Goal: Transaction & Acquisition: Purchase product/service

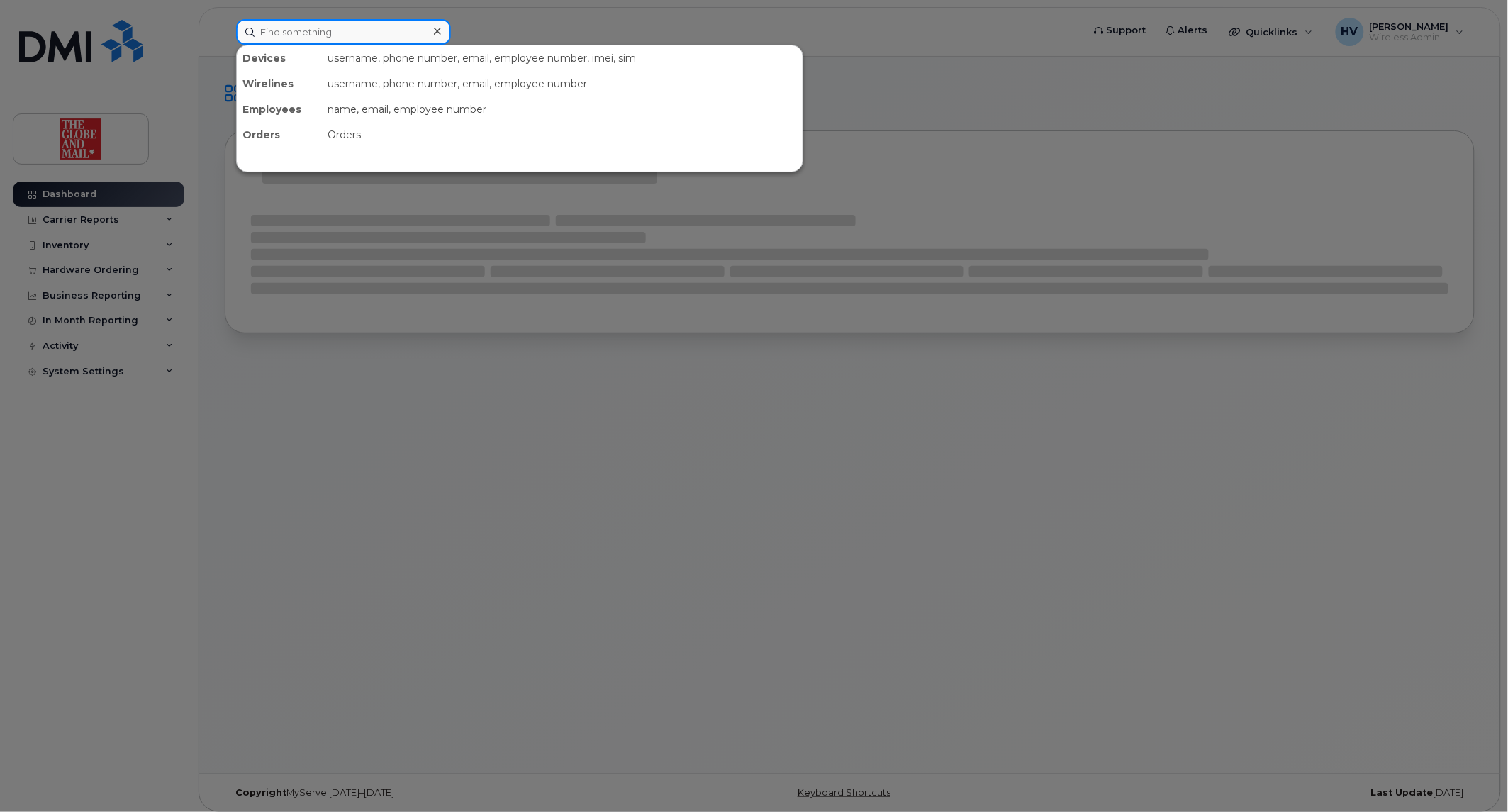
click at [286, 33] on input at bounding box center [343, 32] width 215 height 26
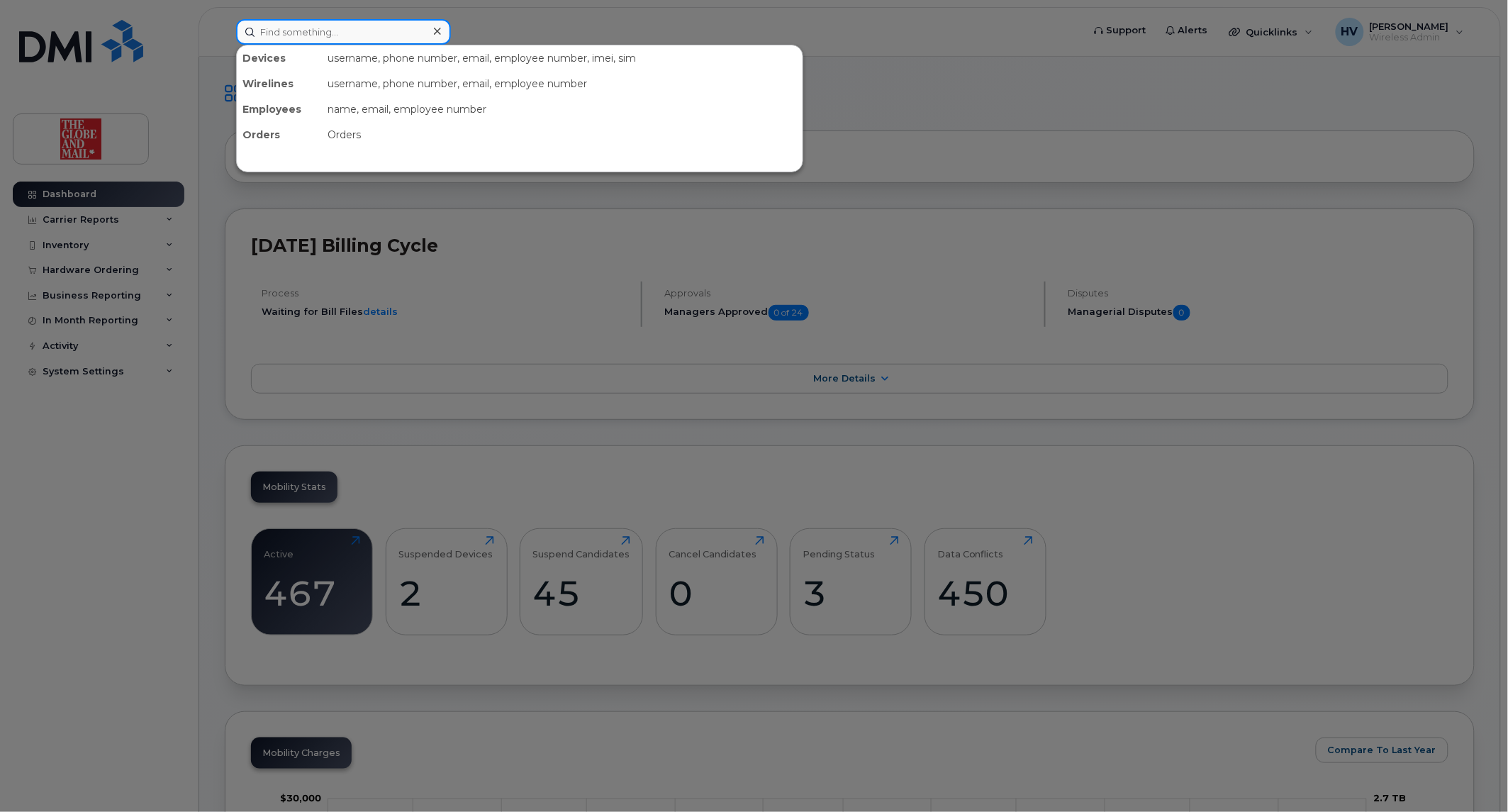
click at [290, 34] on input at bounding box center [343, 32] width 215 height 26
click at [334, 33] on input at bounding box center [343, 32] width 215 height 26
paste input "milo"
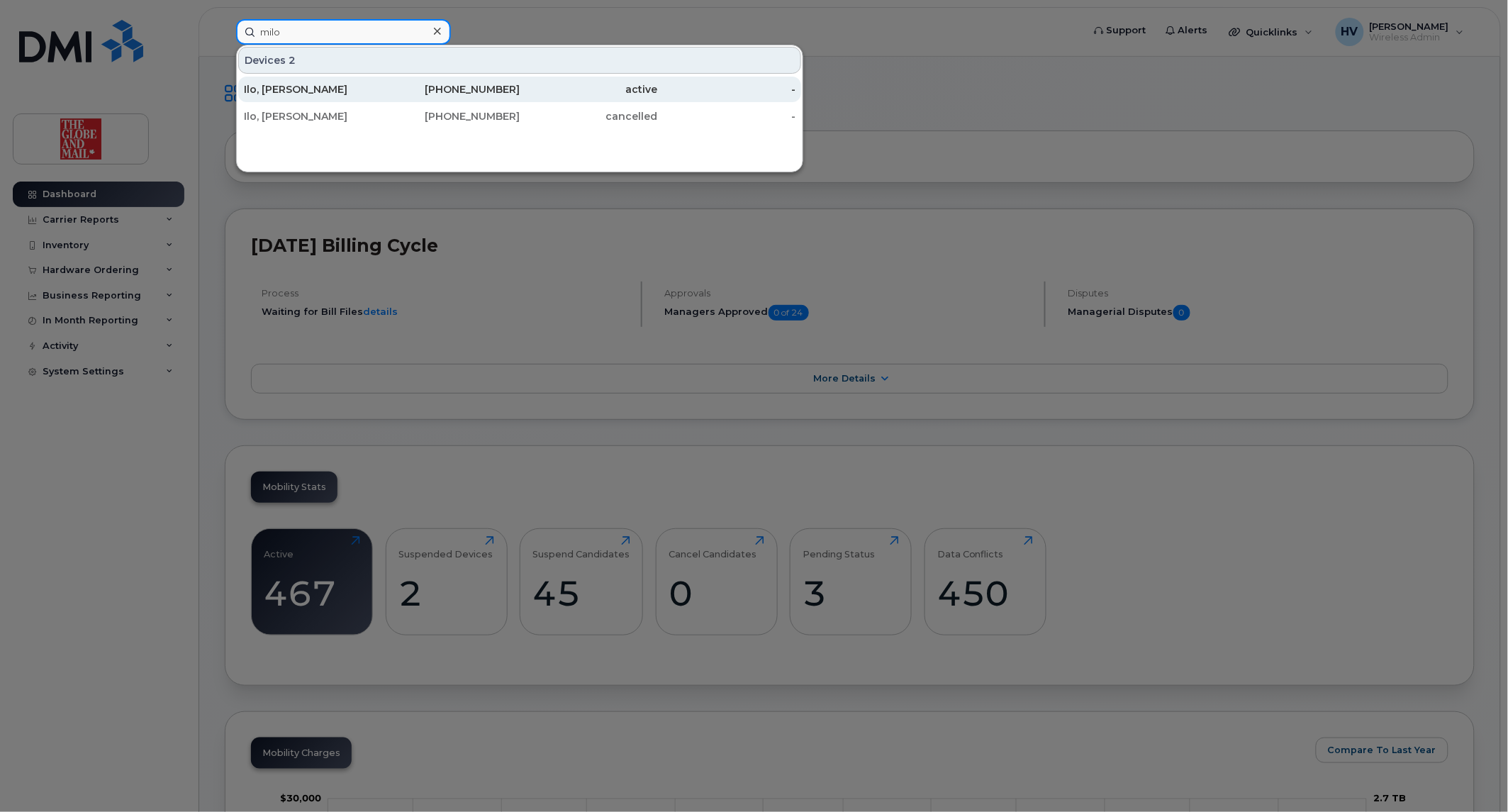
type input "milo"
click at [270, 87] on div "Ilo, [PERSON_NAME]" at bounding box center [312, 89] width 138 height 14
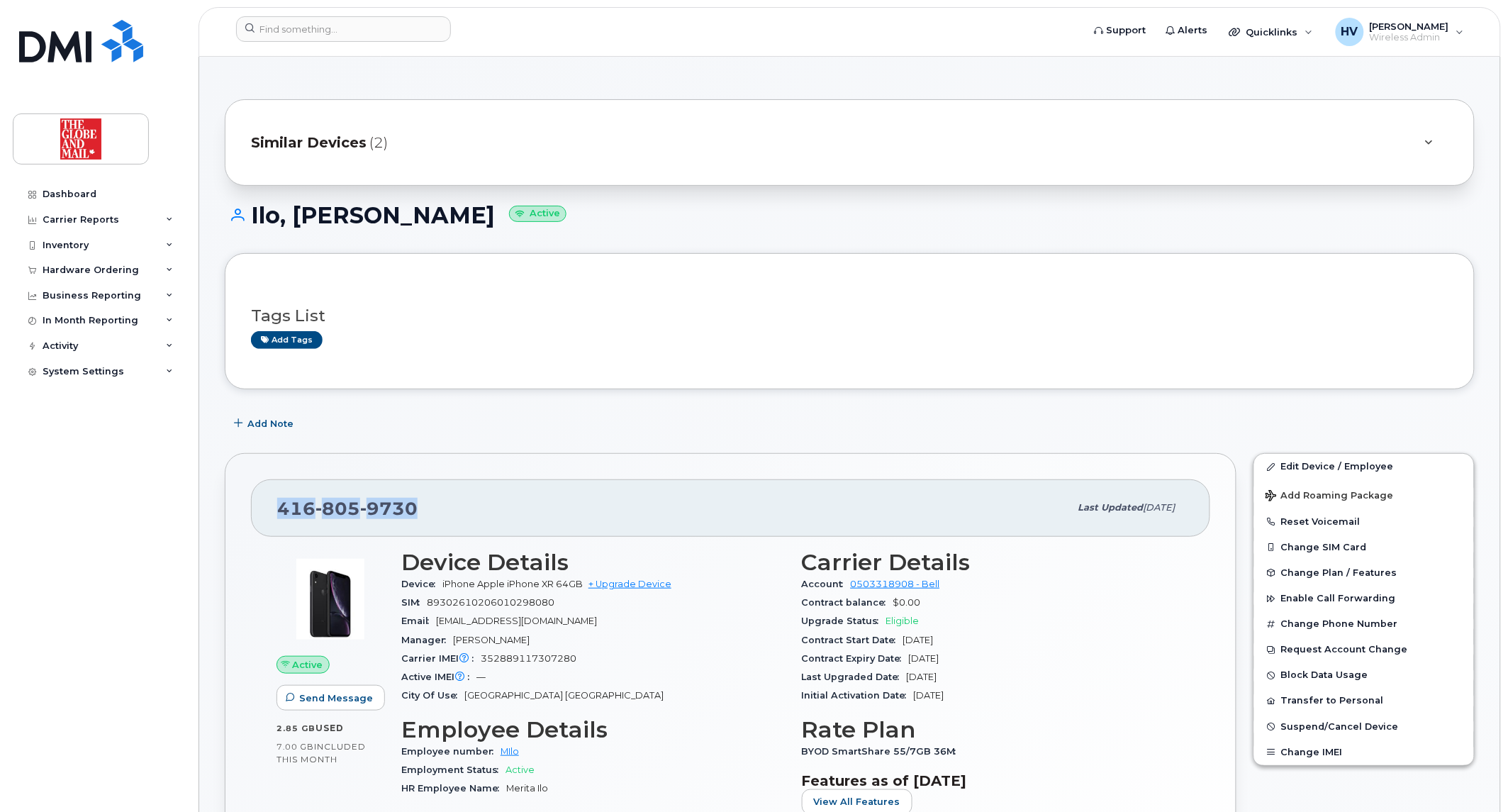
drag, startPoint x: 280, startPoint y: 509, endPoint x: 427, endPoint y: 509, distance: 147.0
click at [427, 509] on div "416 805 9730" at bounding box center [673, 508] width 792 height 30
copy span "416 805 9730"
click at [633, 580] on link "+ Upgrade Device" at bounding box center [630, 583] width 83 height 11
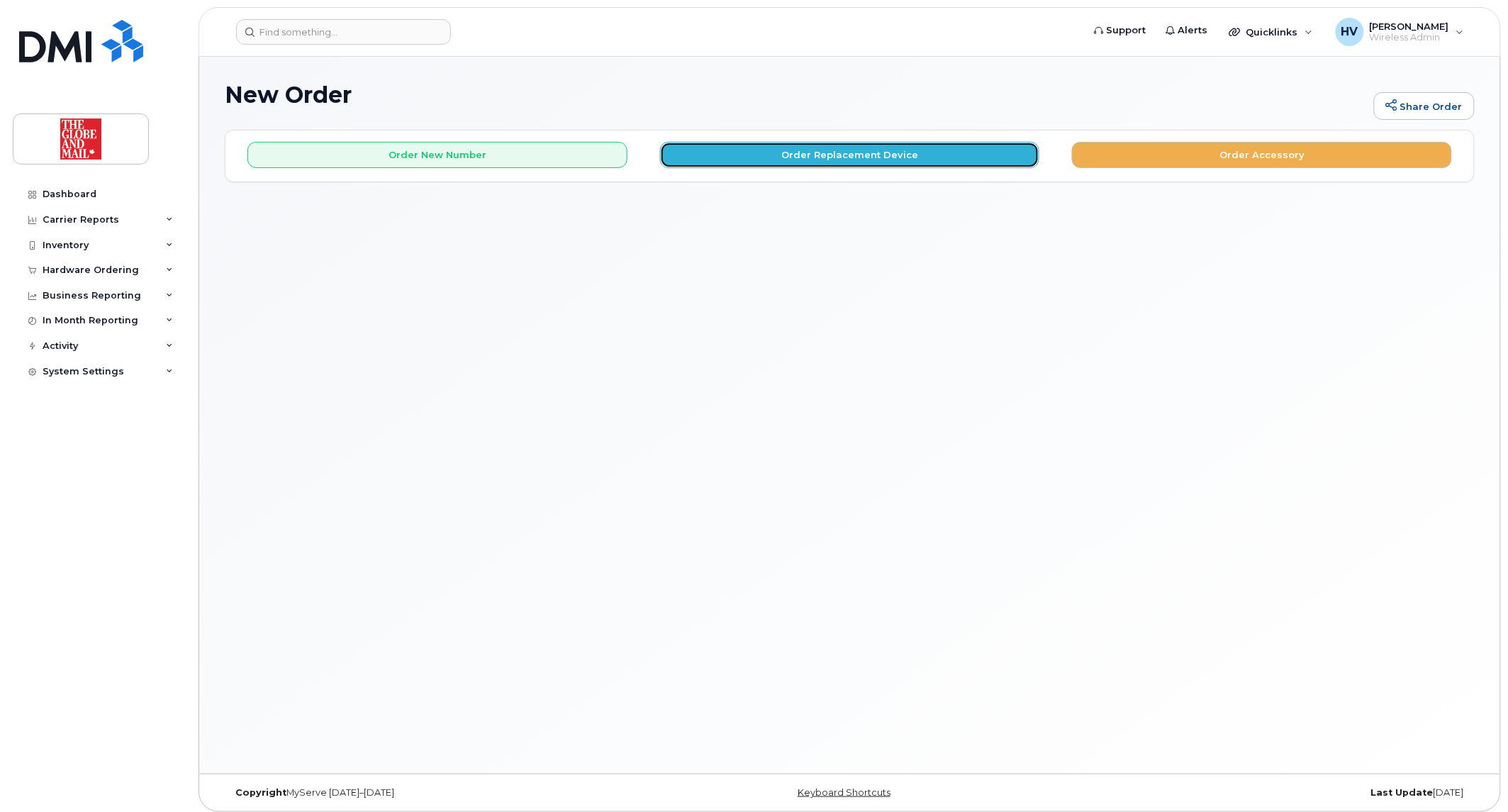
click at [790, 161] on button "Order Replacement Device" at bounding box center [850, 155] width 380 height 26
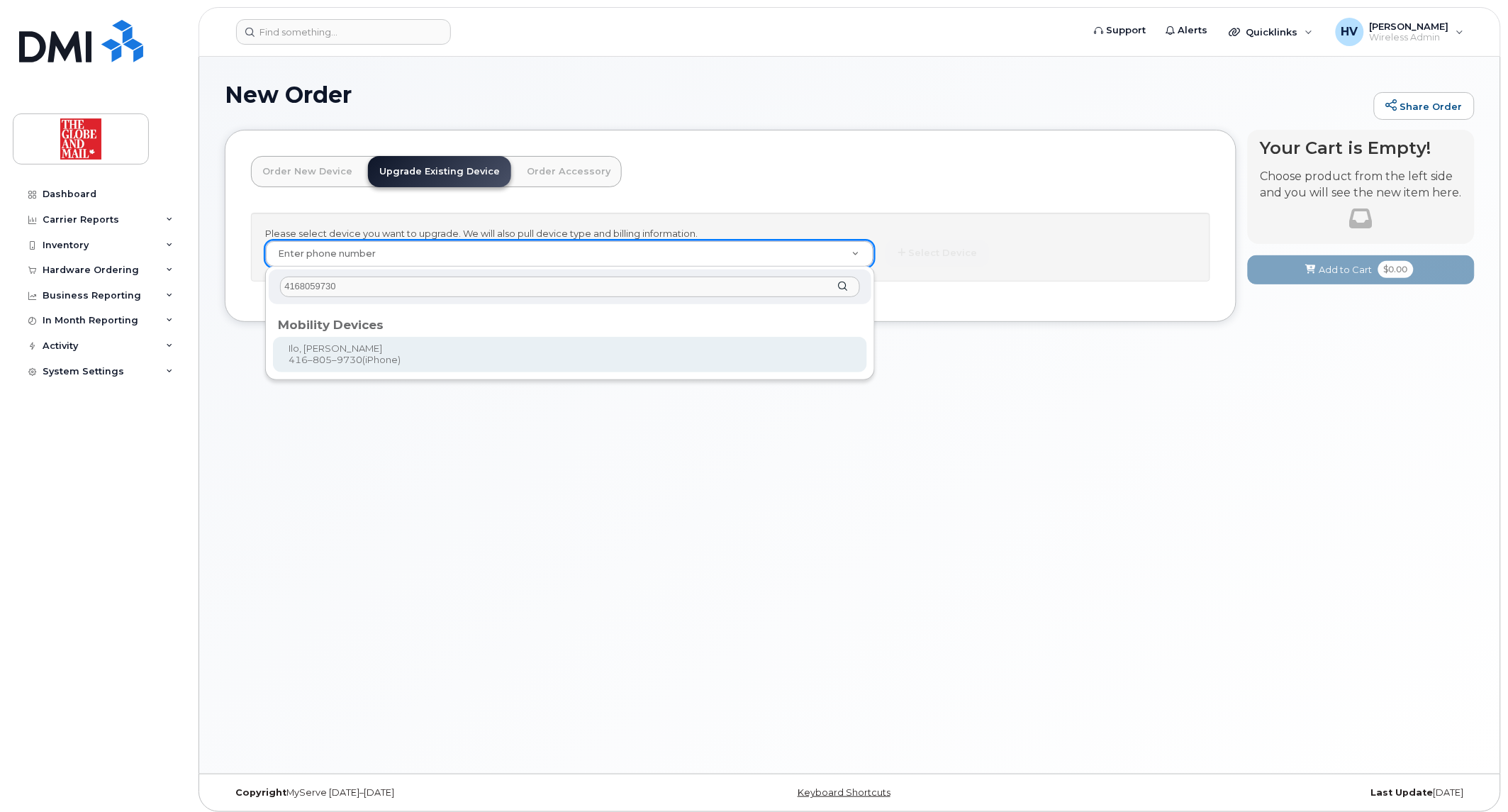
type input "4168059730"
type input "665615"
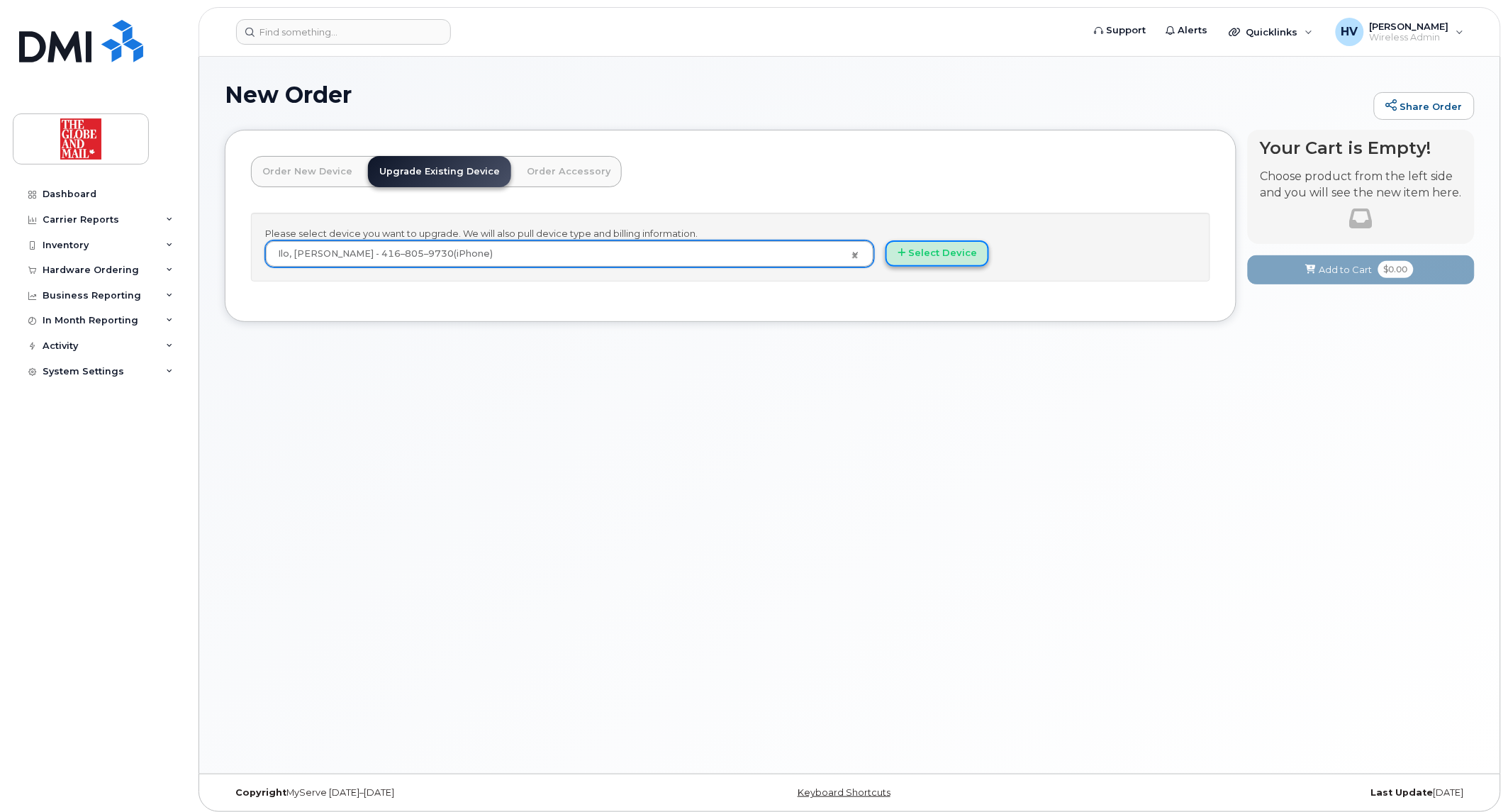
click at [910, 243] on button "Select Device" at bounding box center [937, 253] width 103 height 26
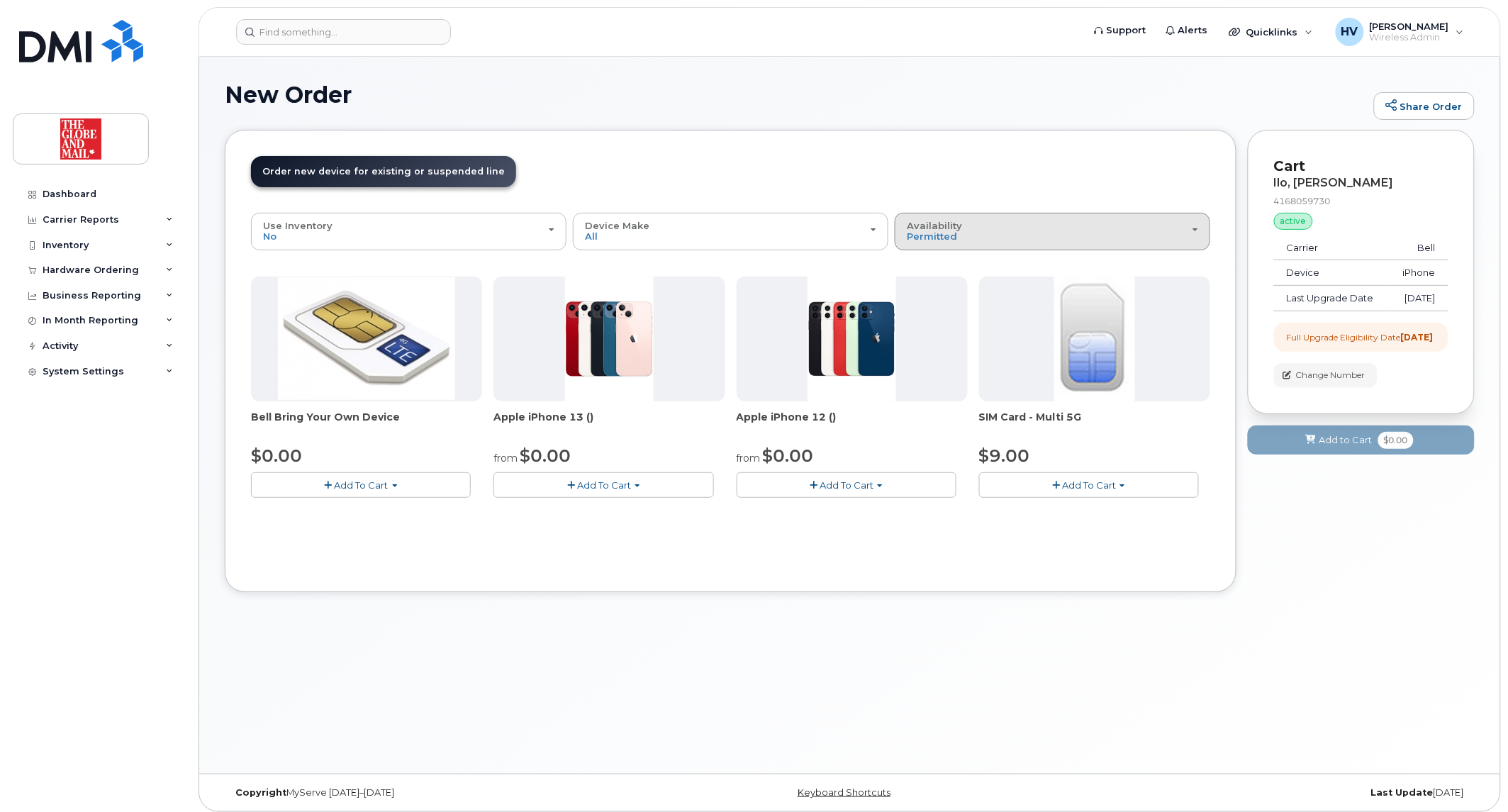
click at [1195, 228] on span "button" at bounding box center [1195, 229] width 6 height 3
click at [916, 290] on label "All" at bounding box center [913, 288] width 30 height 17
click at [0, 0] on input "All" at bounding box center [0, 0] width 0 height 0
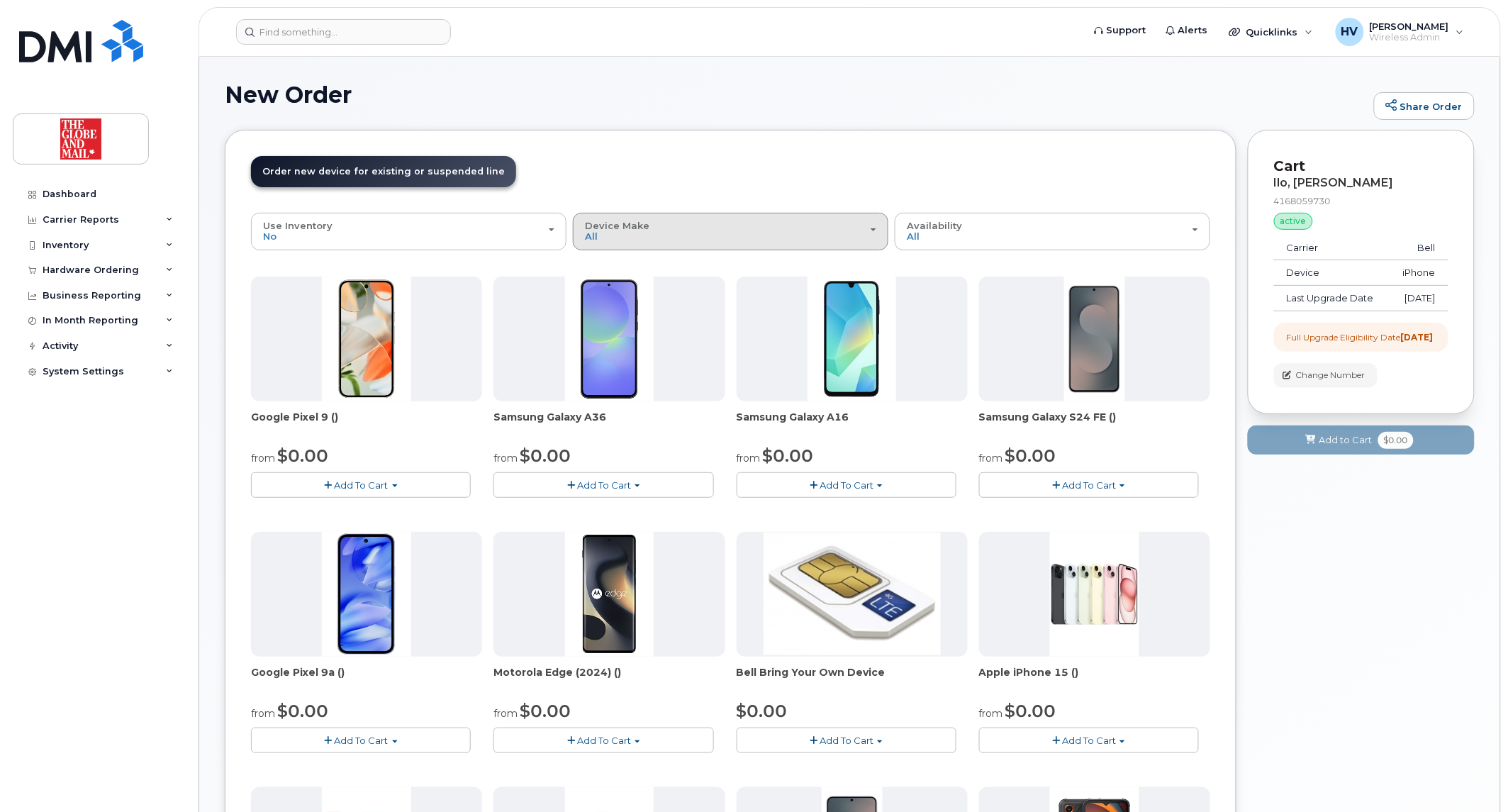
click at [869, 230] on div "Device Make All Android Cell Phone HUB iPhone" at bounding box center [731, 231] width 291 height 22
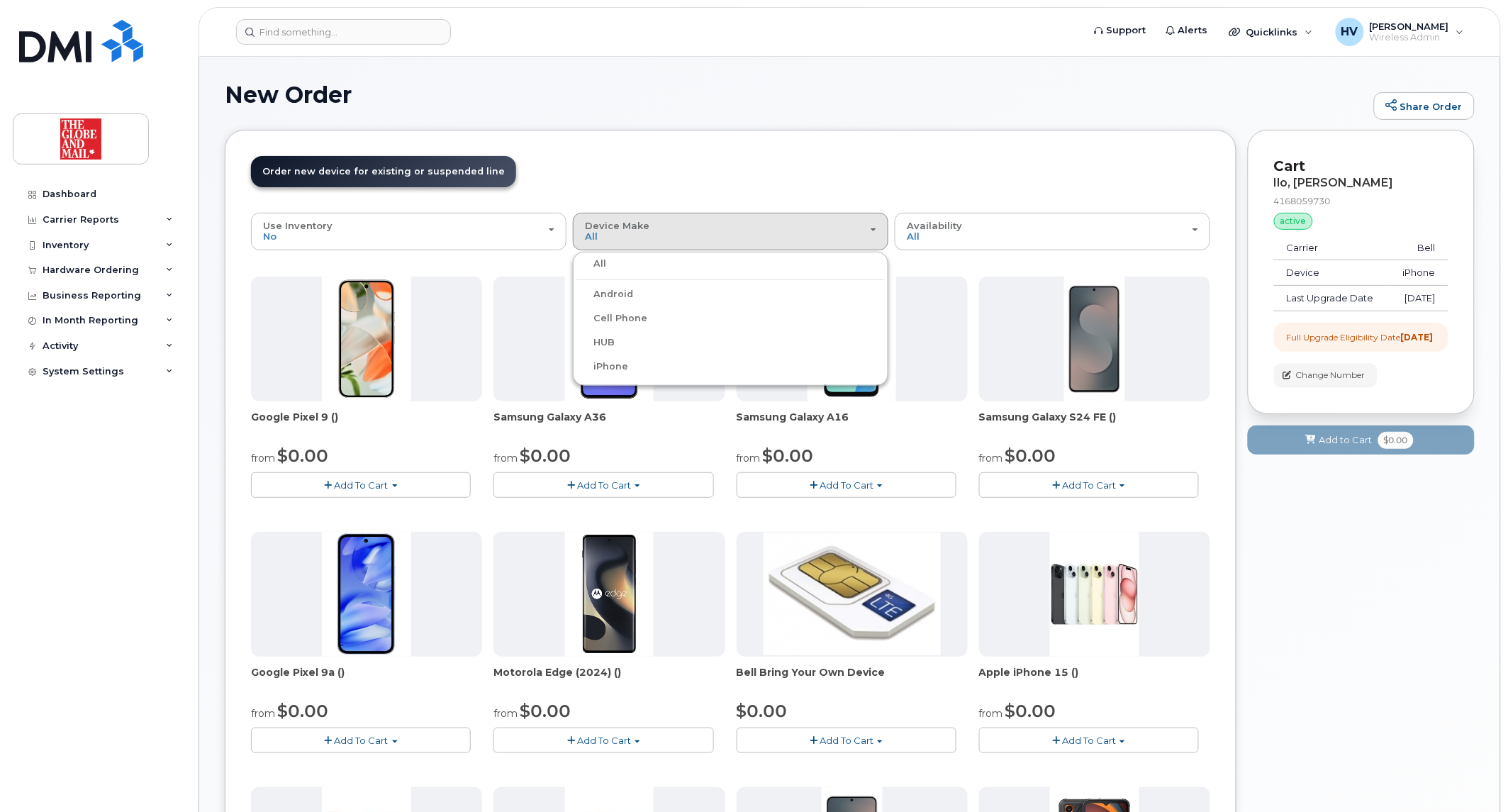
click at [607, 362] on label "iPhone" at bounding box center [602, 366] width 52 height 17
click at [0, 0] on input "iPhone" at bounding box center [0, 0] width 0 height 0
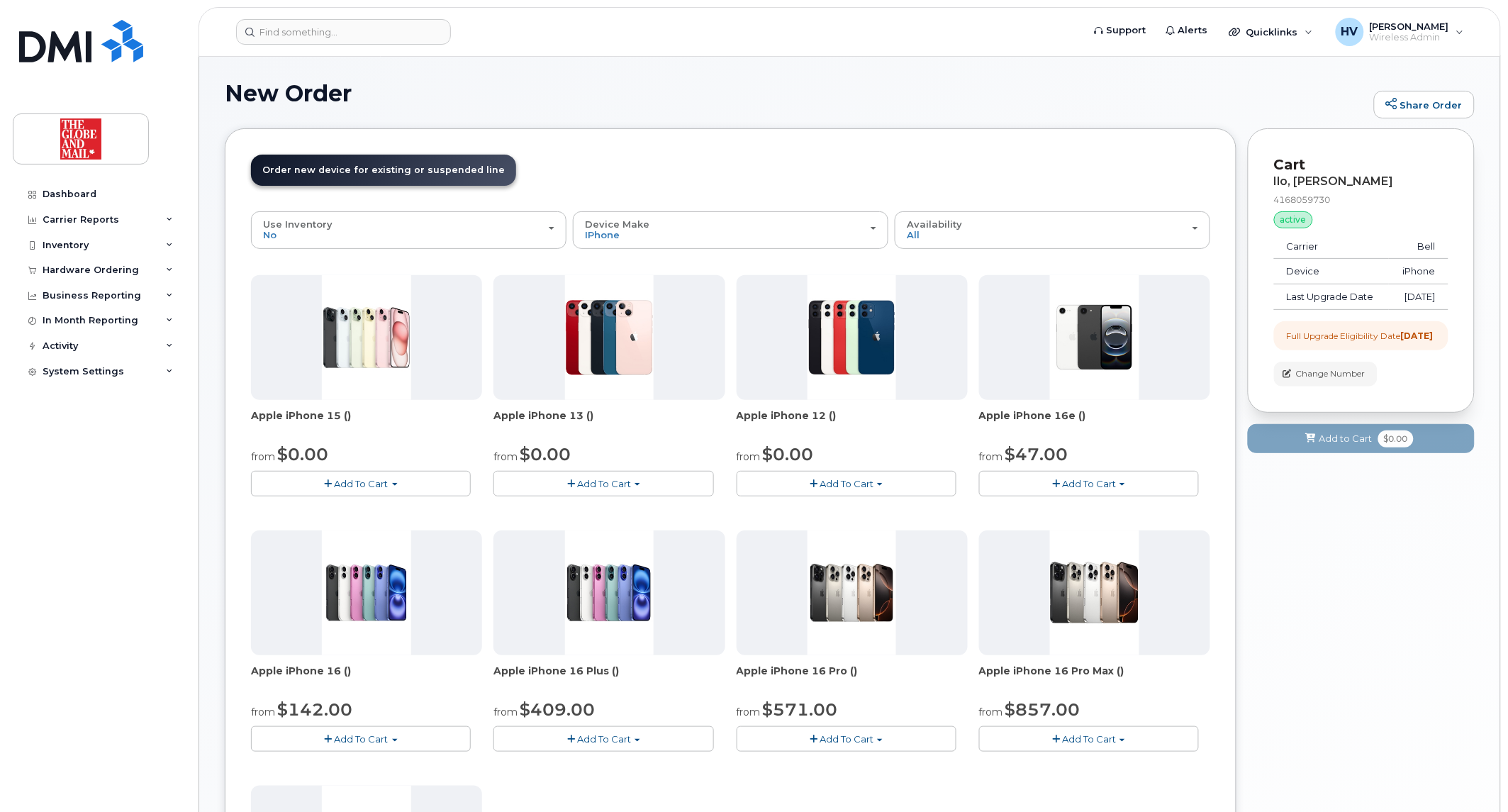
scroll to position [158, 0]
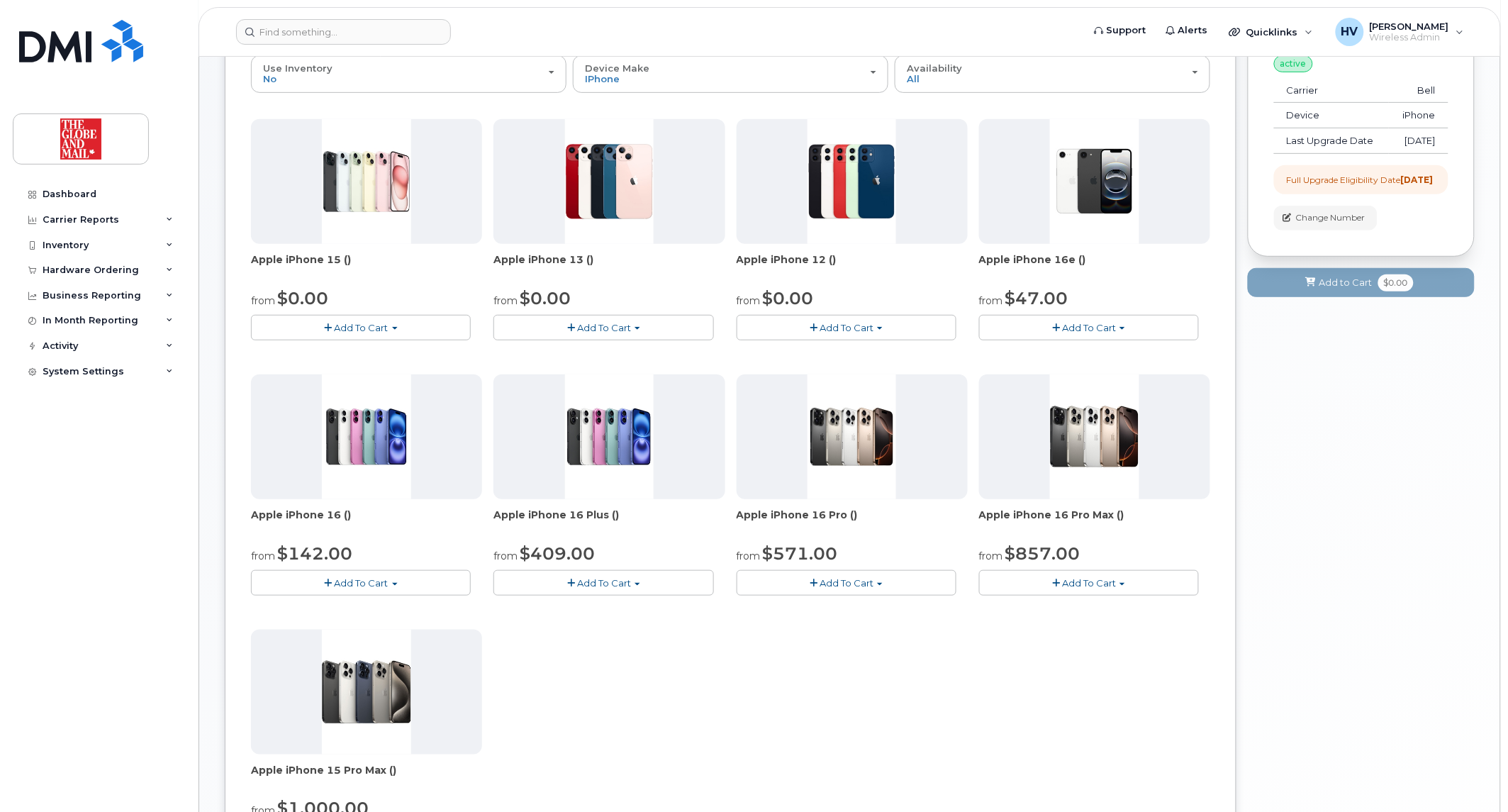
click at [1100, 323] on span "Add To Cart" at bounding box center [1089, 327] width 54 height 11
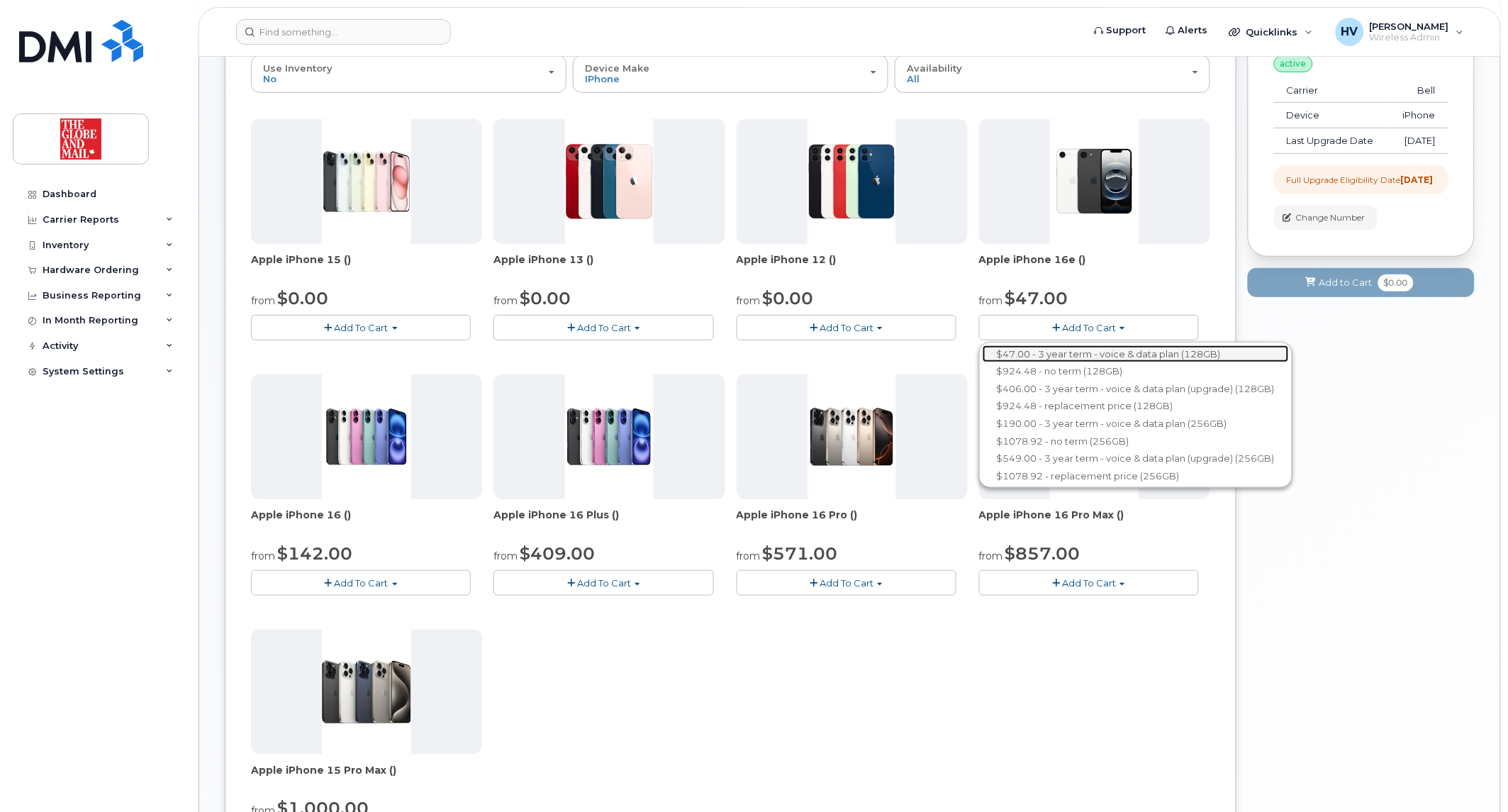
click at [1049, 351] on link "$47.00 - 3 year term - voice & data plan (128GB)" at bounding box center [1135, 354] width 306 height 18
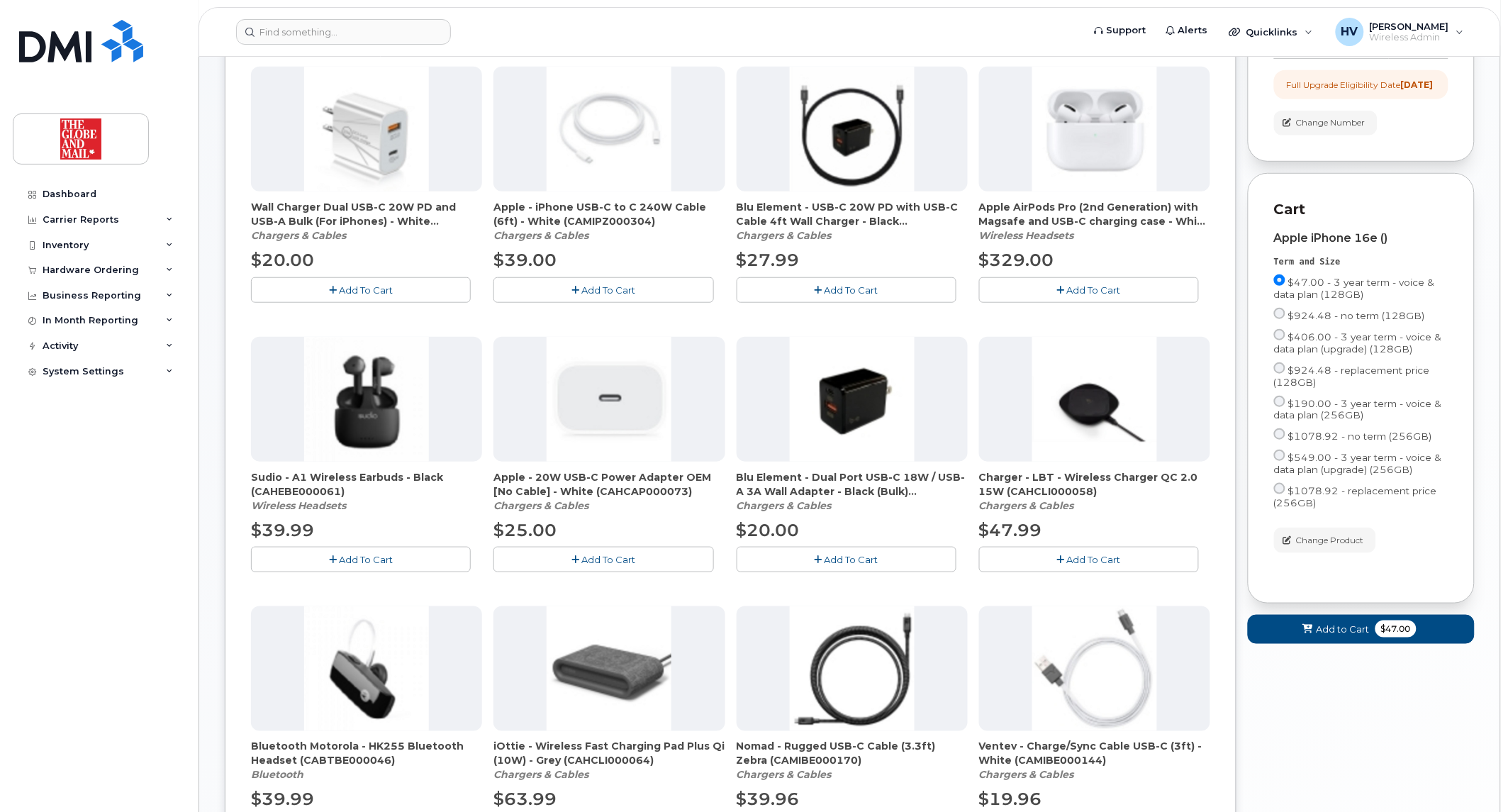
scroll to position [236, 0]
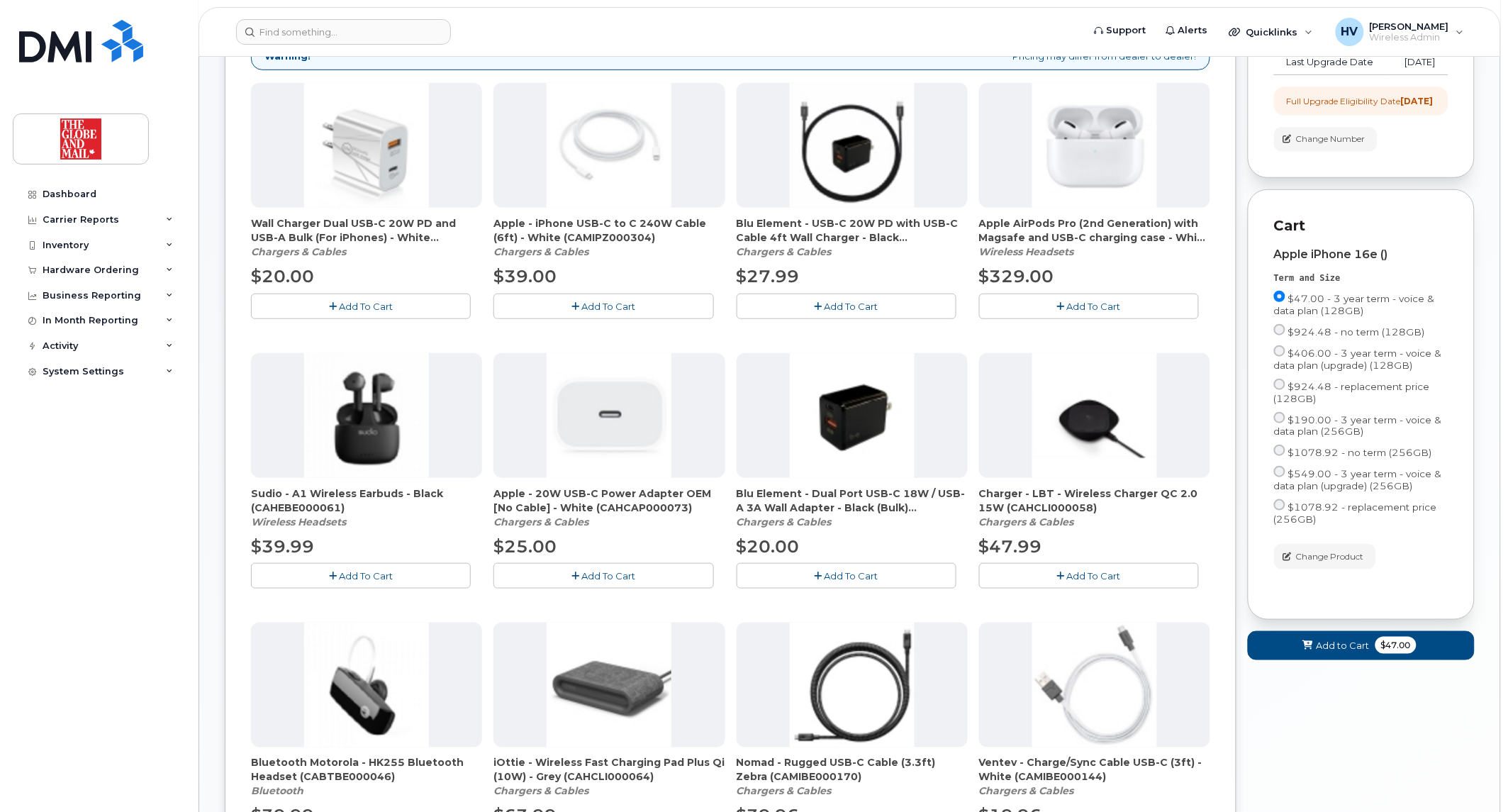
click at [613, 567] on button "Add To Cart" at bounding box center [604, 575] width 220 height 25
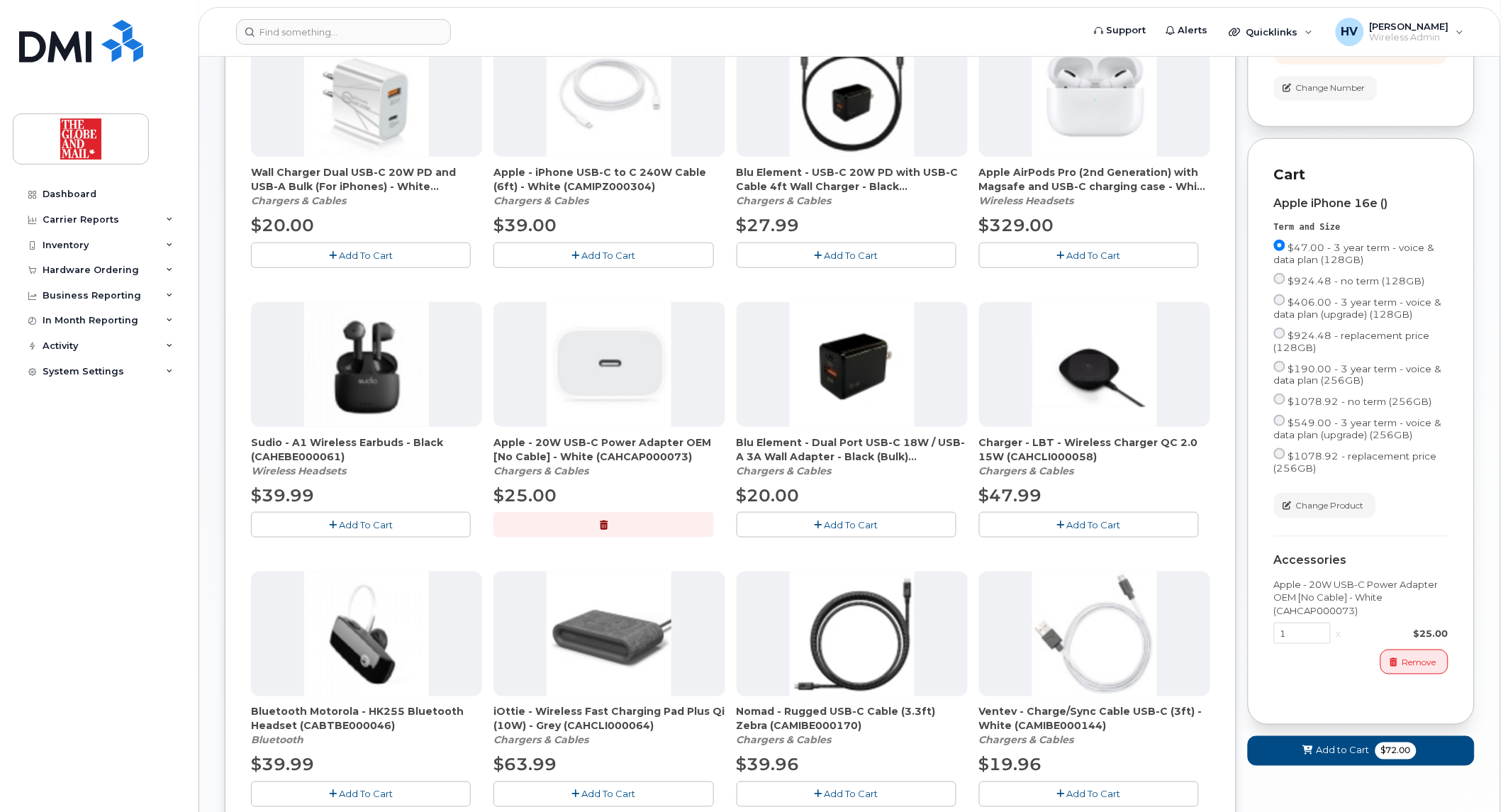
scroll to position [314, 0]
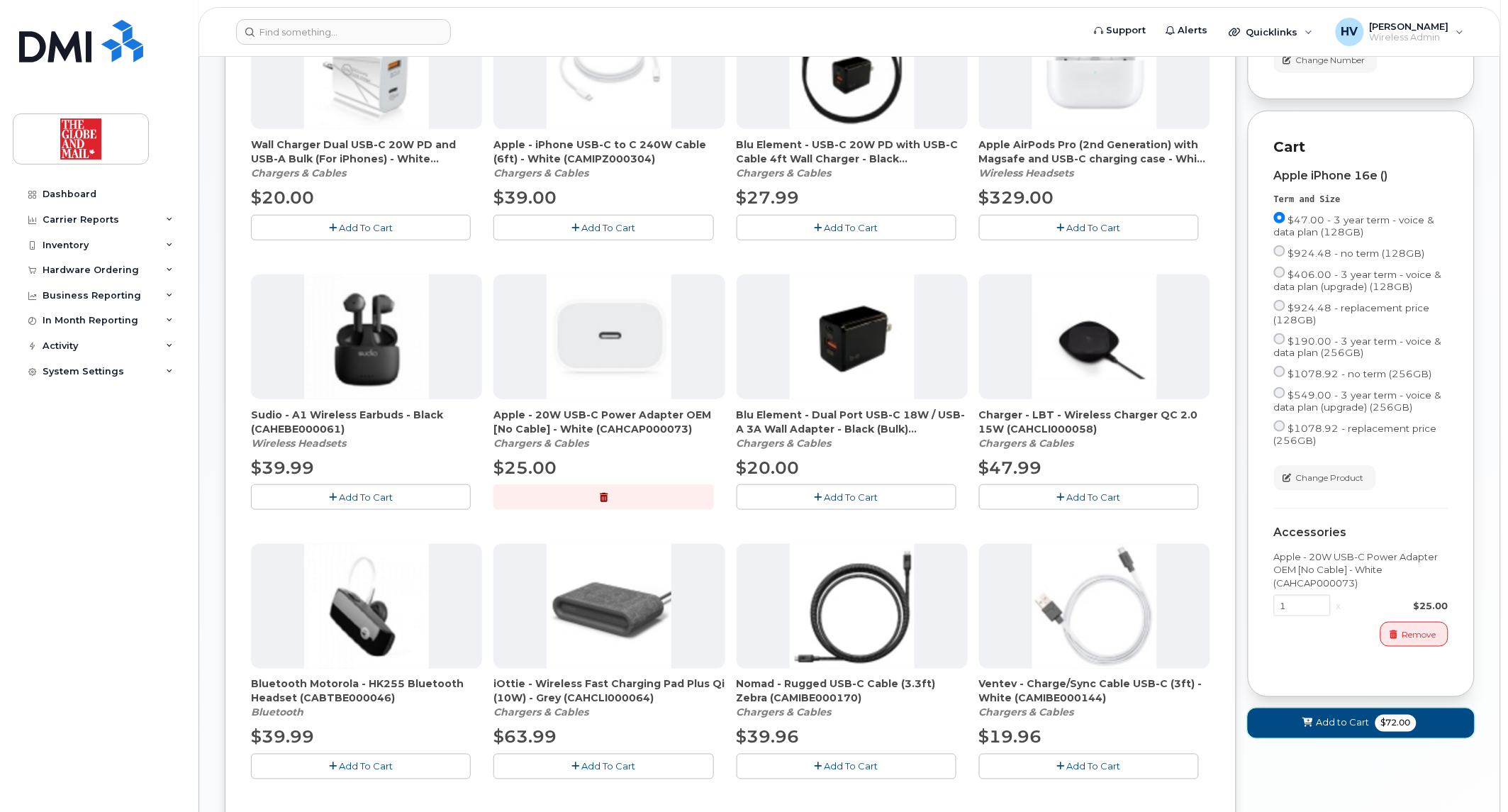
click at [1354, 730] on span "Add to Cart" at bounding box center [1342, 723] width 54 height 14
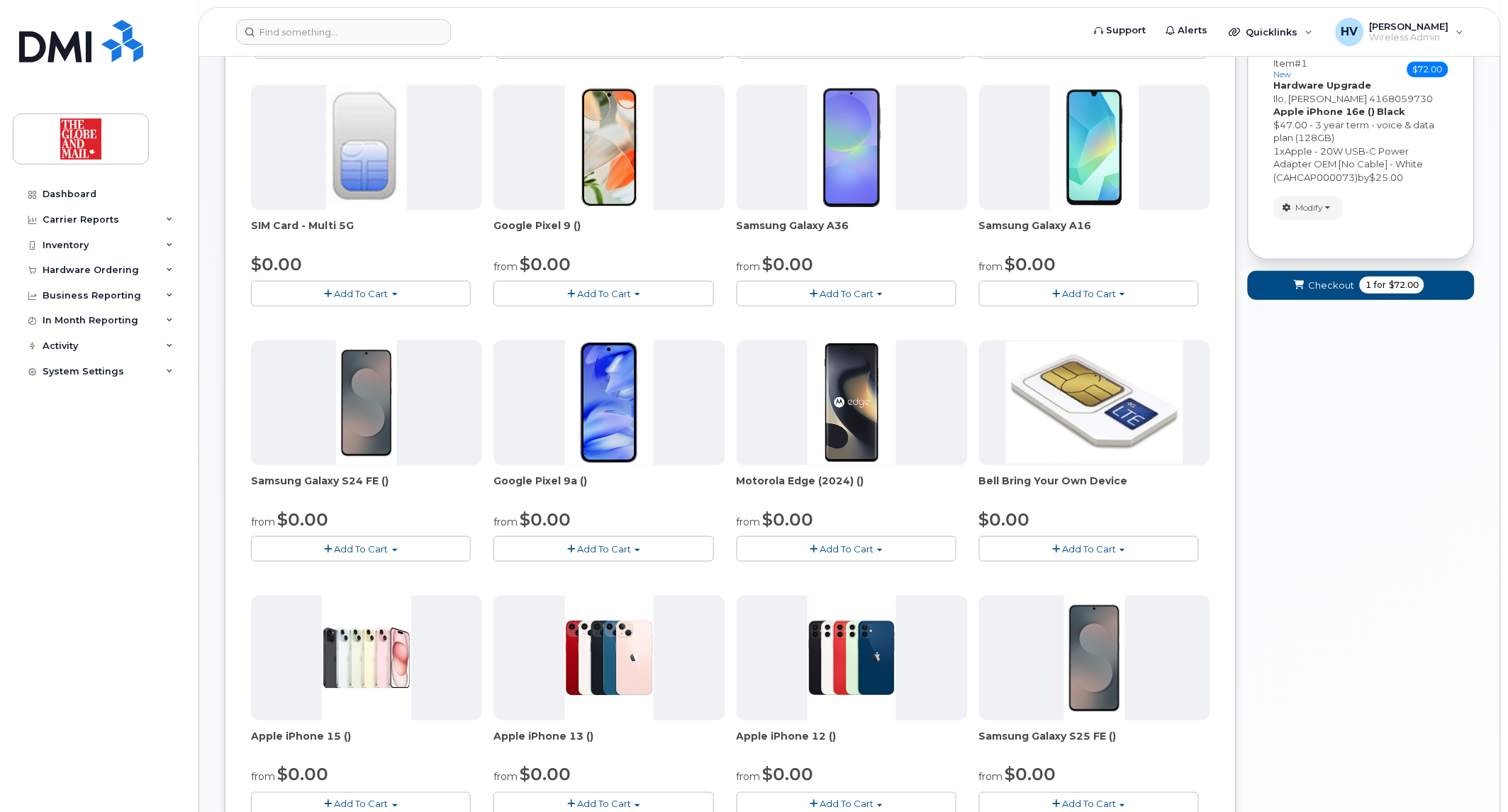
scroll to position [10, 0]
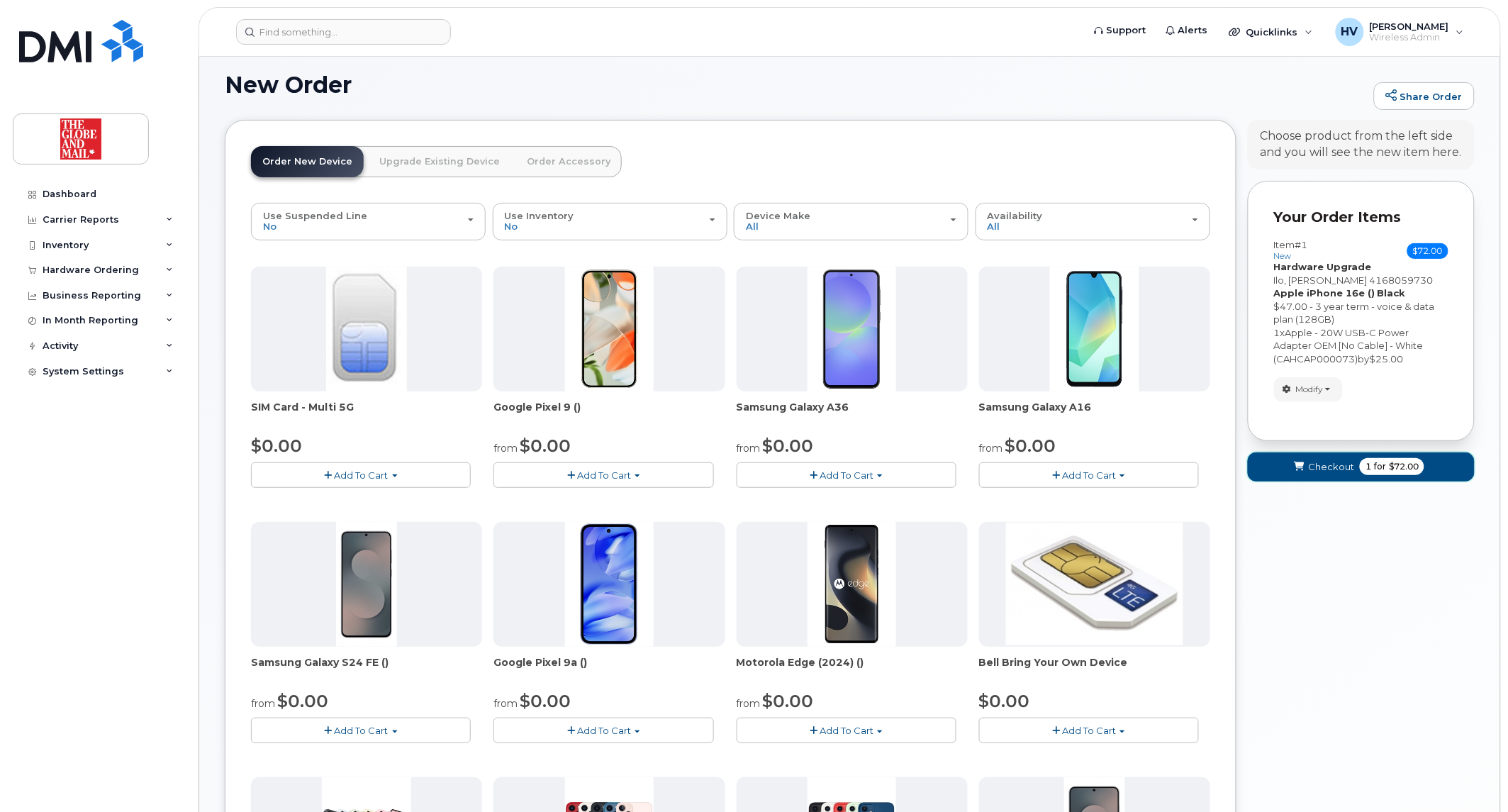
click at [1317, 469] on span "Checkout" at bounding box center [1331, 467] width 46 height 14
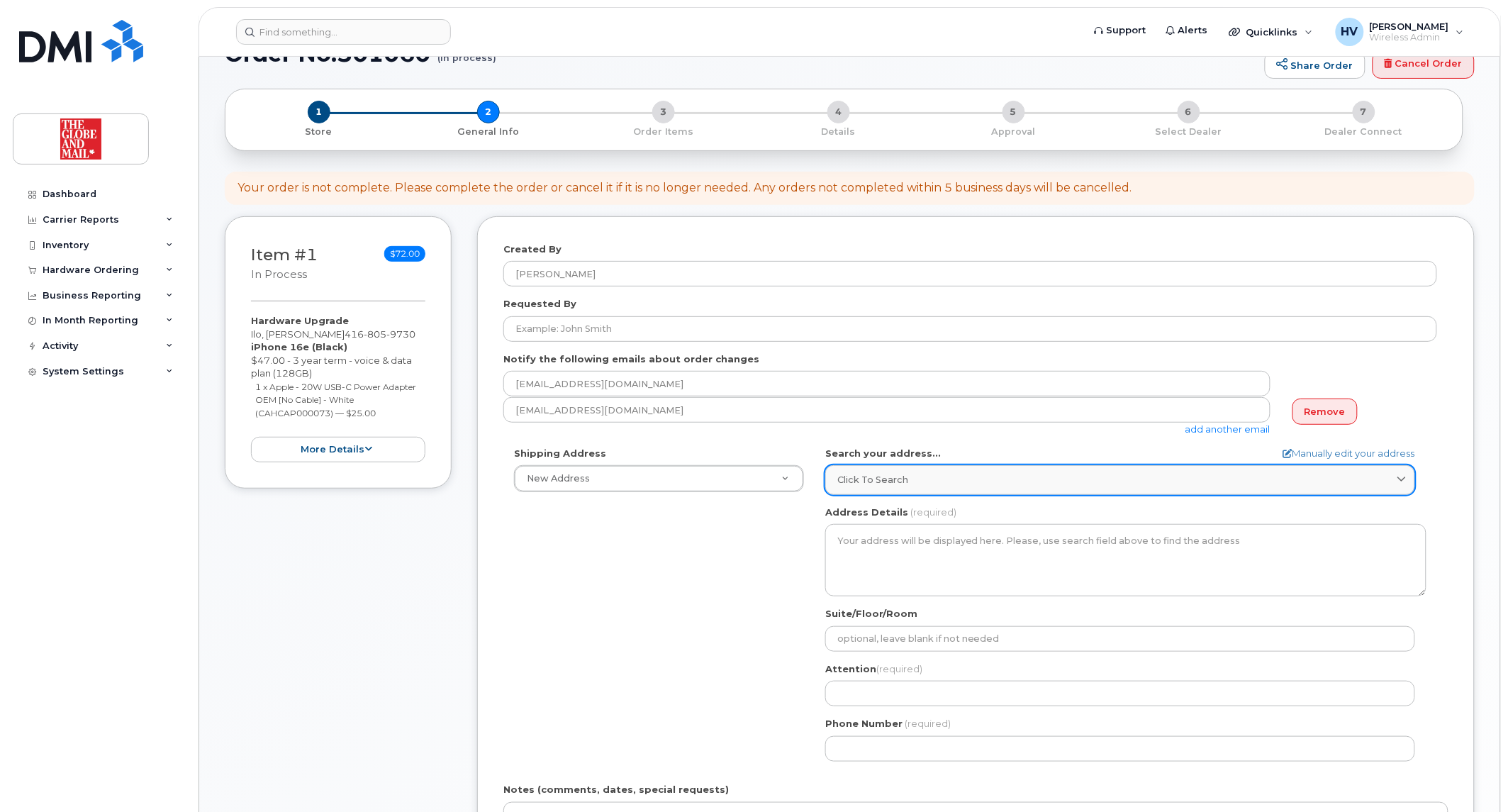
scroll to position [78, 0]
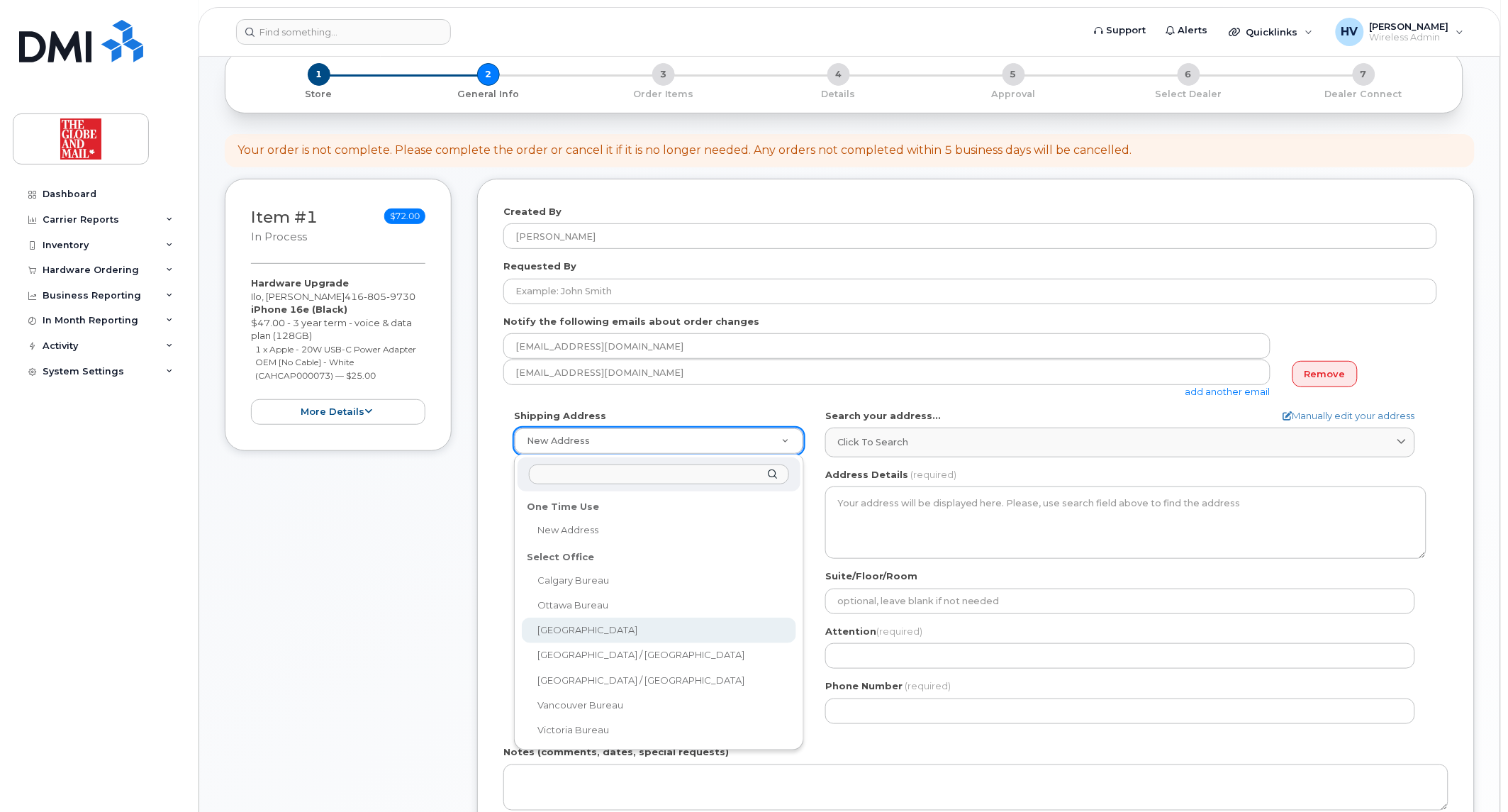
select select
type textarea "351 King St E. Toronto Ontario M5A 1L1"
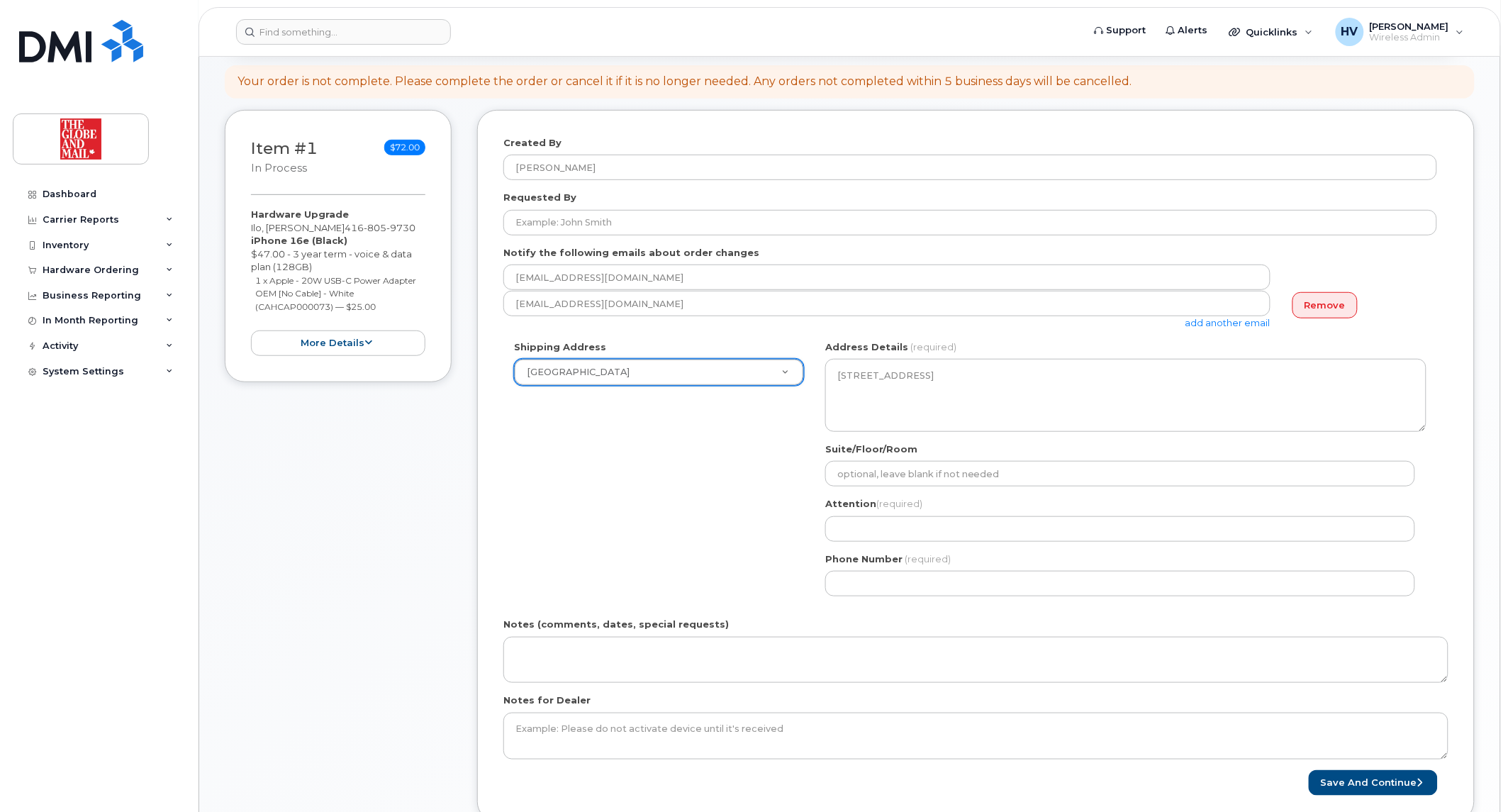
scroll to position [158, 0]
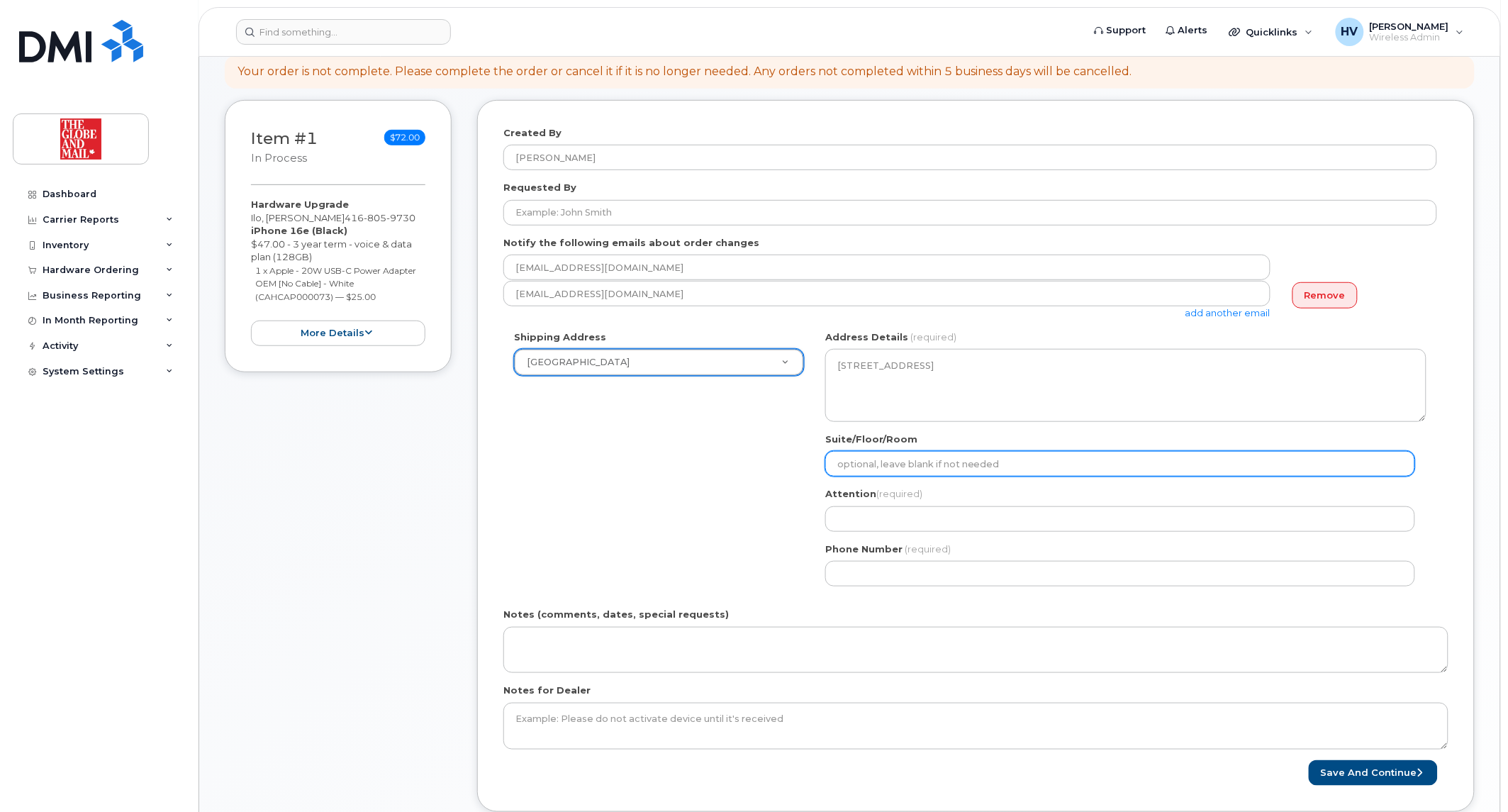
click at [918, 469] on input "Suite/Floor/Room" at bounding box center [1119, 464] width 590 height 26
type input "16"
select select
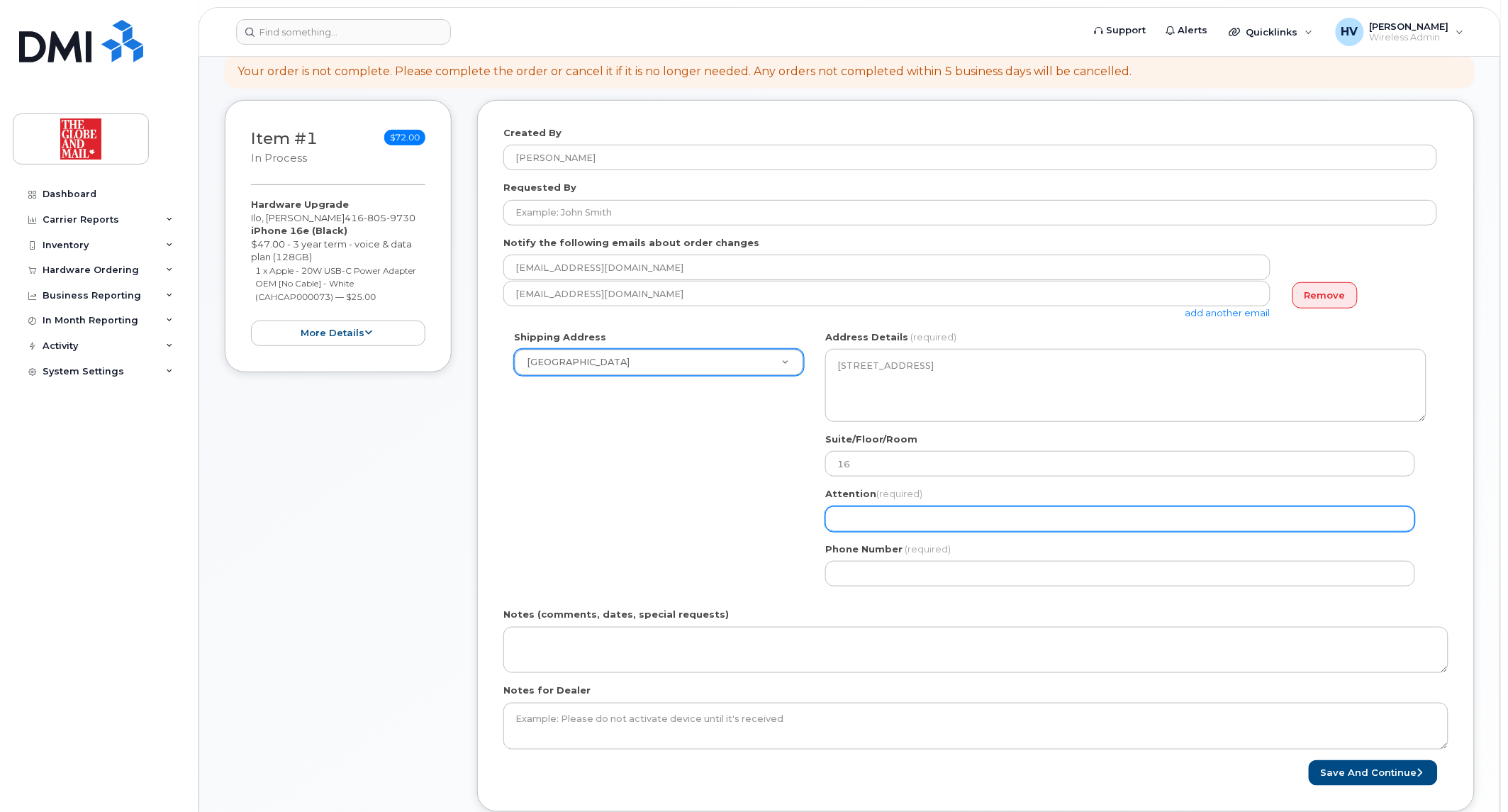
click at [904, 525] on input "Attention (required)" at bounding box center [1119, 519] width 590 height 26
type input "[EMAIL_ADDRESS][DOMAIN_NAME]"
select select
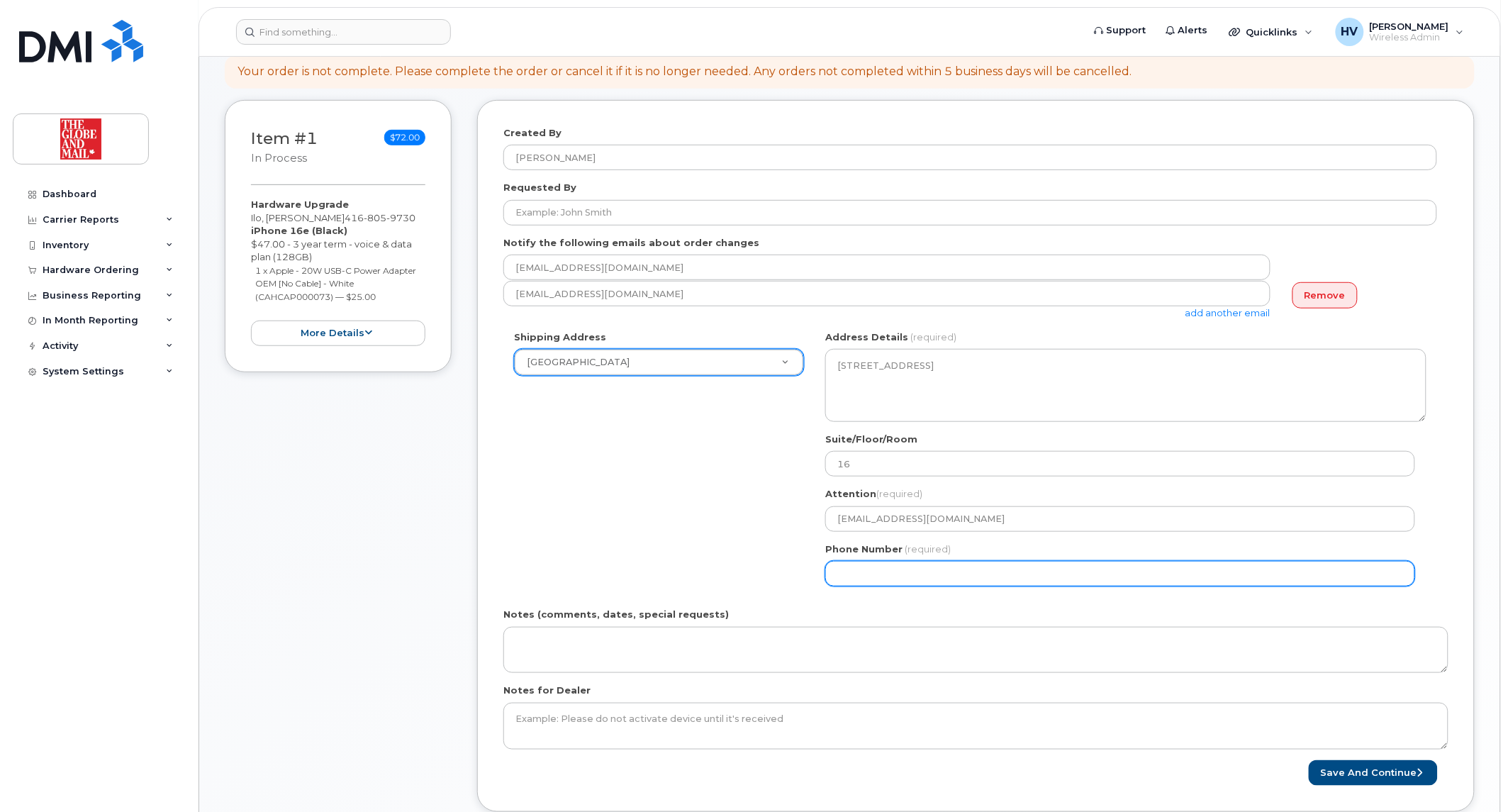
click at [930, 570] on input "Phone Number" at bounding box center [1119, 573] width 590 height 26
type input "4165855297"
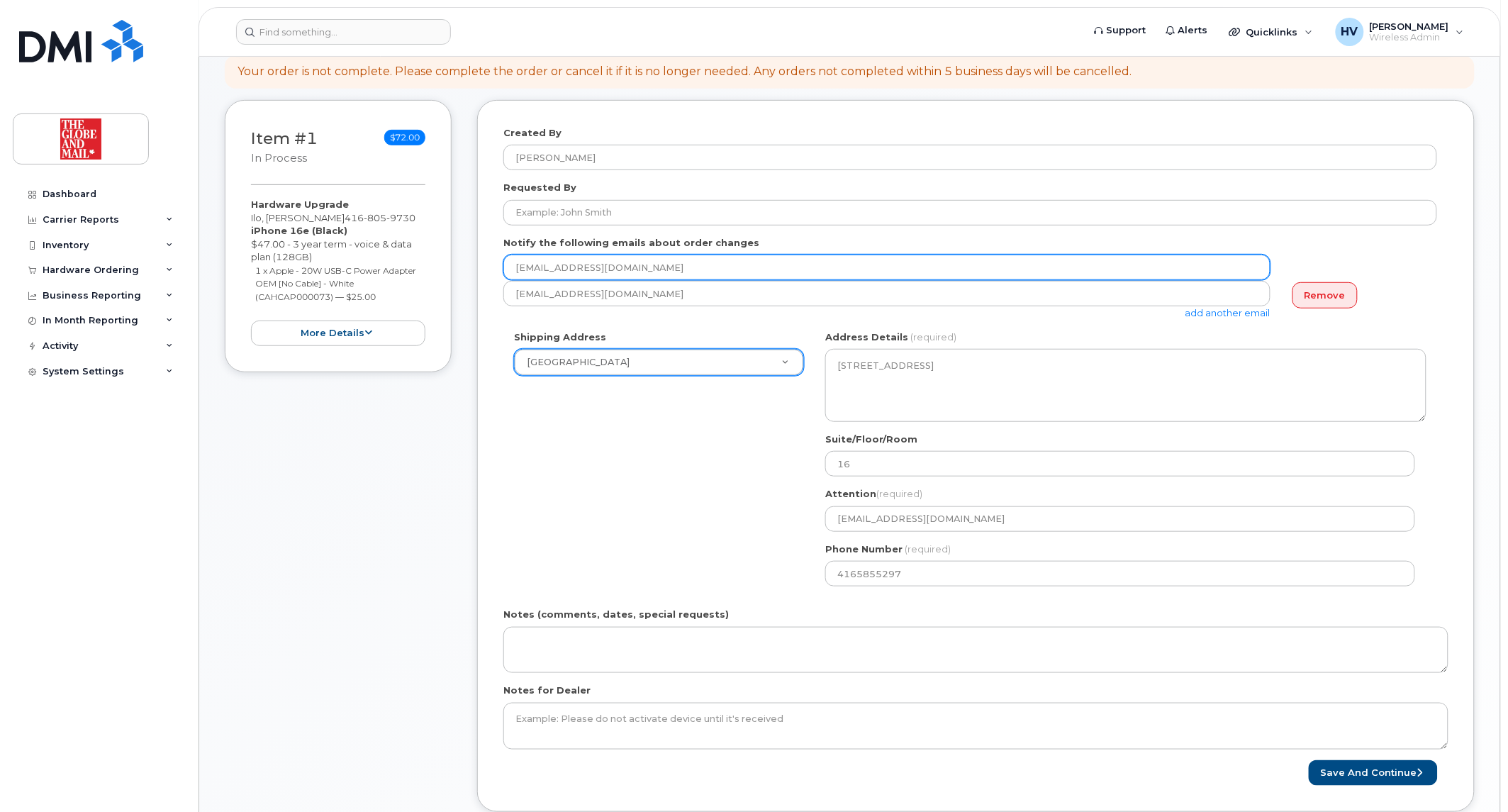
type input "[EMAIL_ADDRESS][DOMAIN_NAME]"
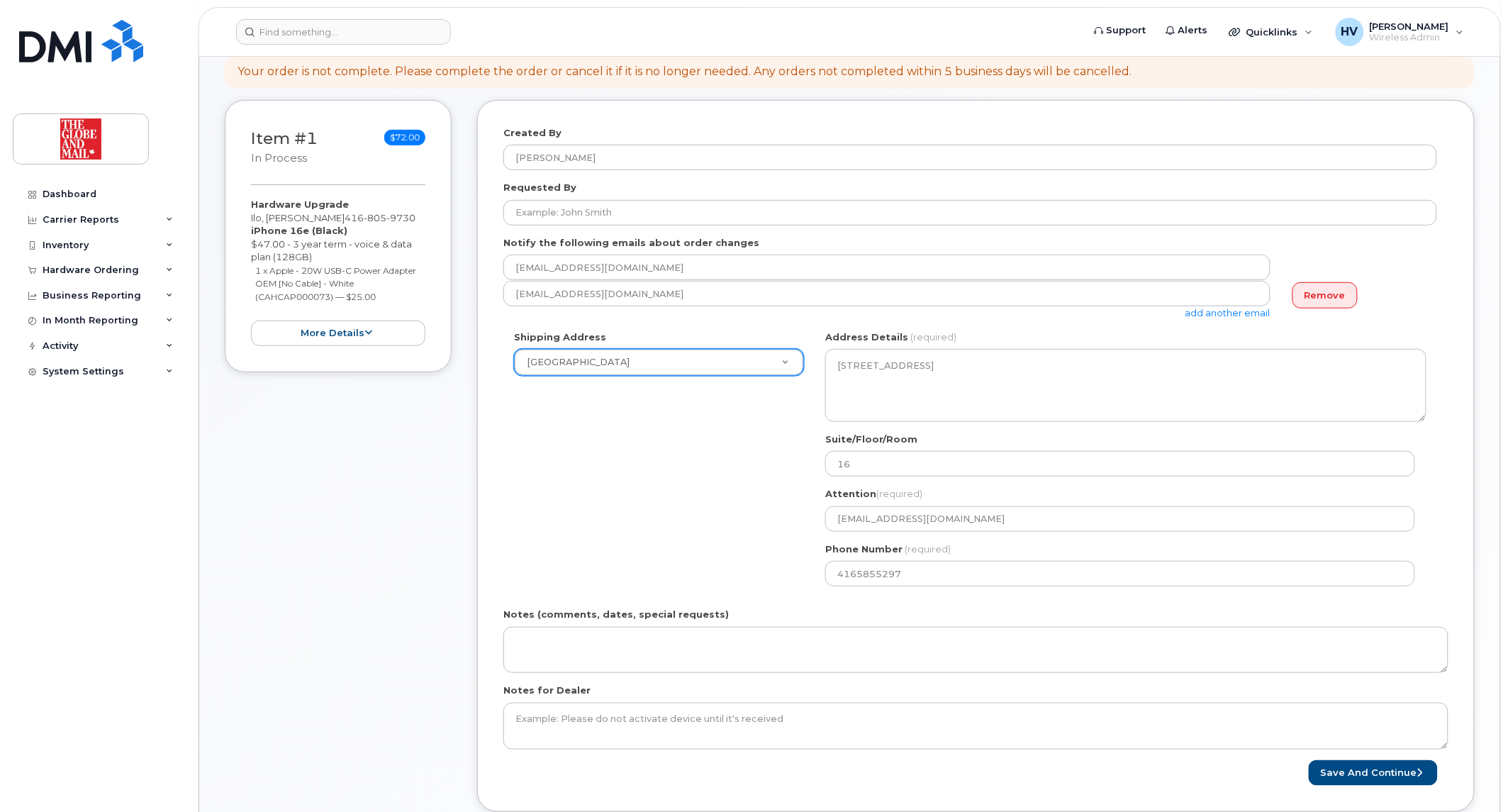
type input "[EMAIL_ADDRESS][DOMAIN_NAME]"
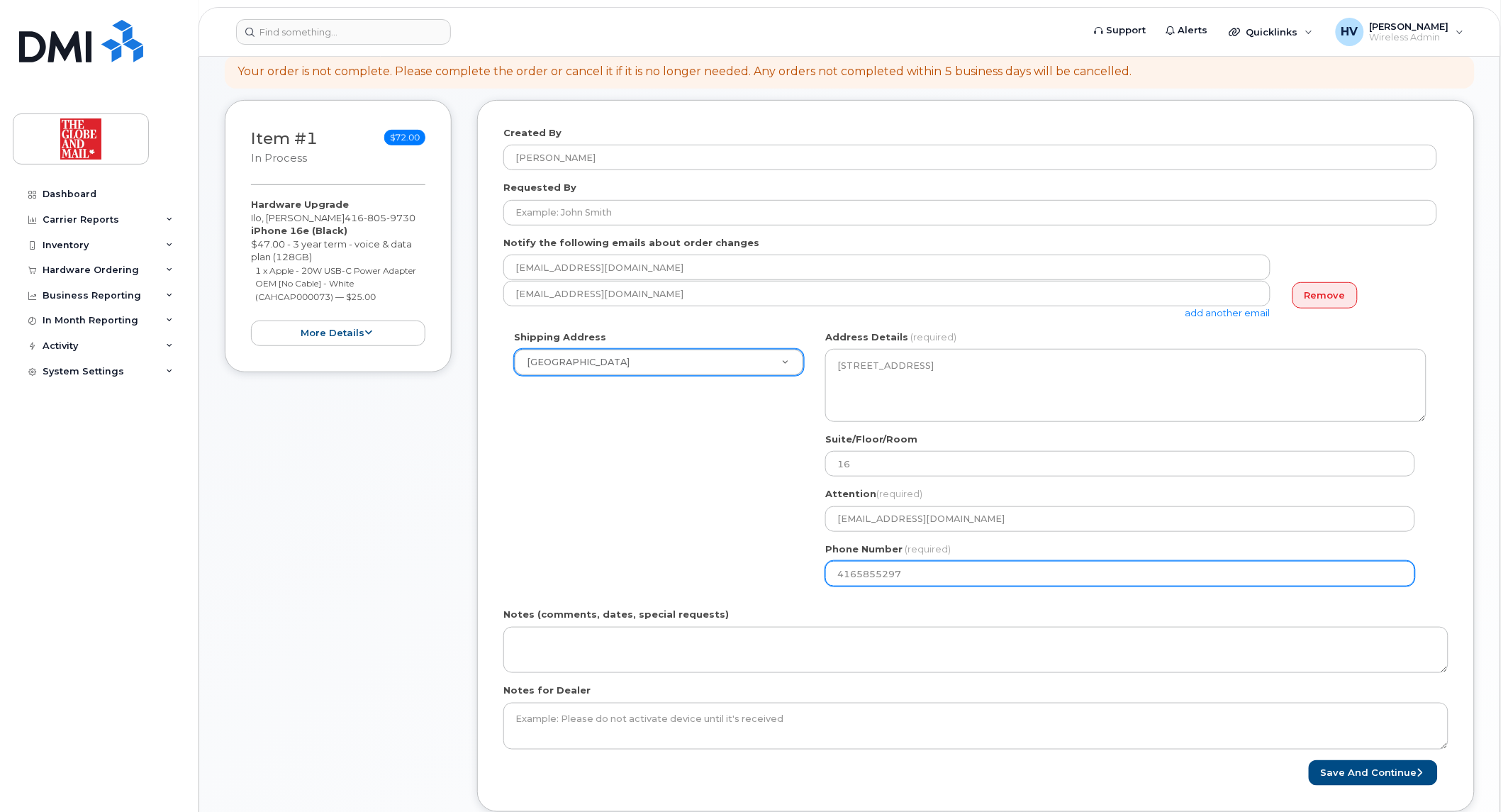
select select
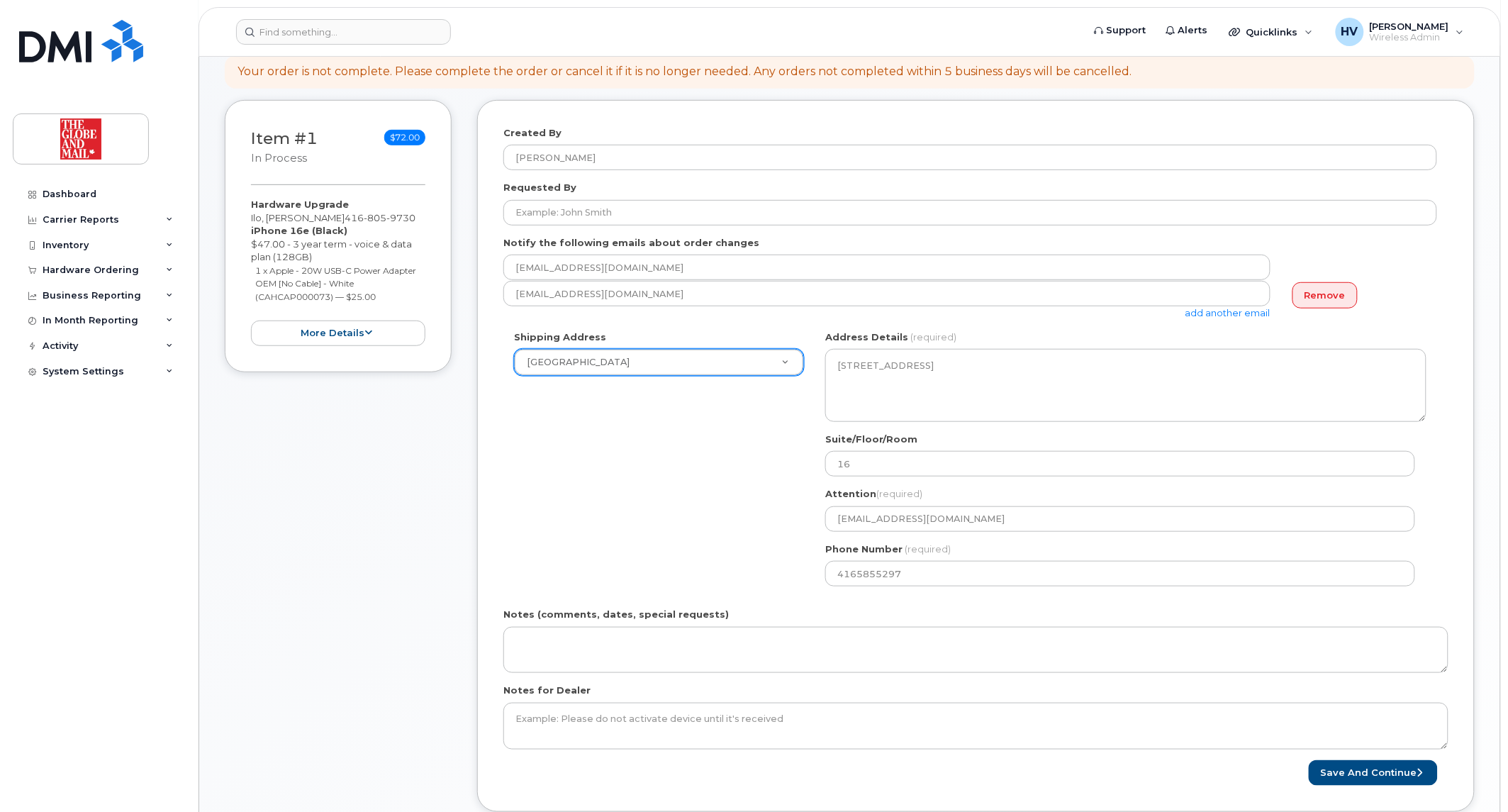
click at [1404, 308] on div "Remove" at bounding box center [1358, 294] width 156 height 29
click at [1356, 771] on button "Save and Continue" at bounding box center [1373, 772] width 129 height 26
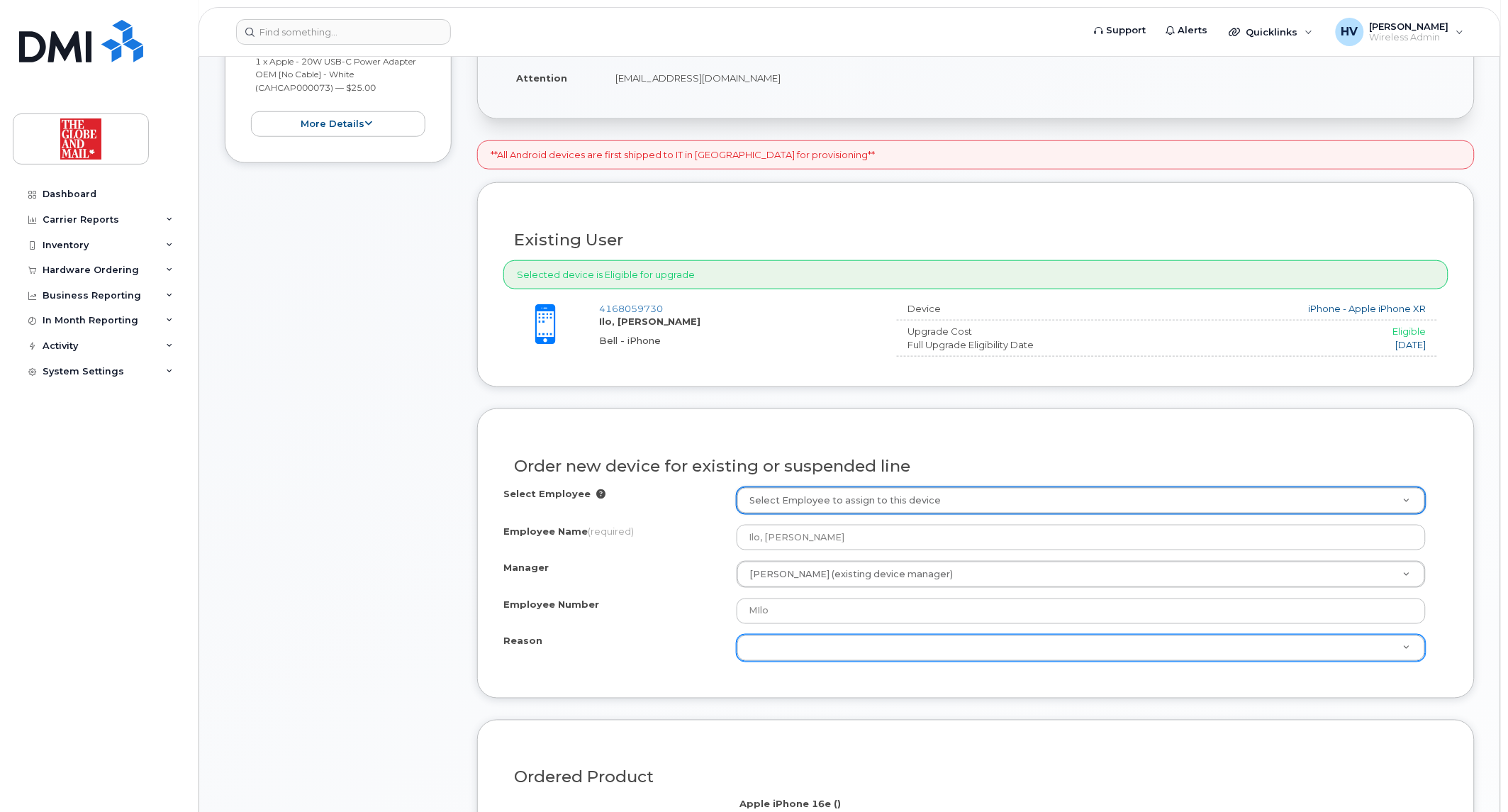
scroll to position [394, 0]
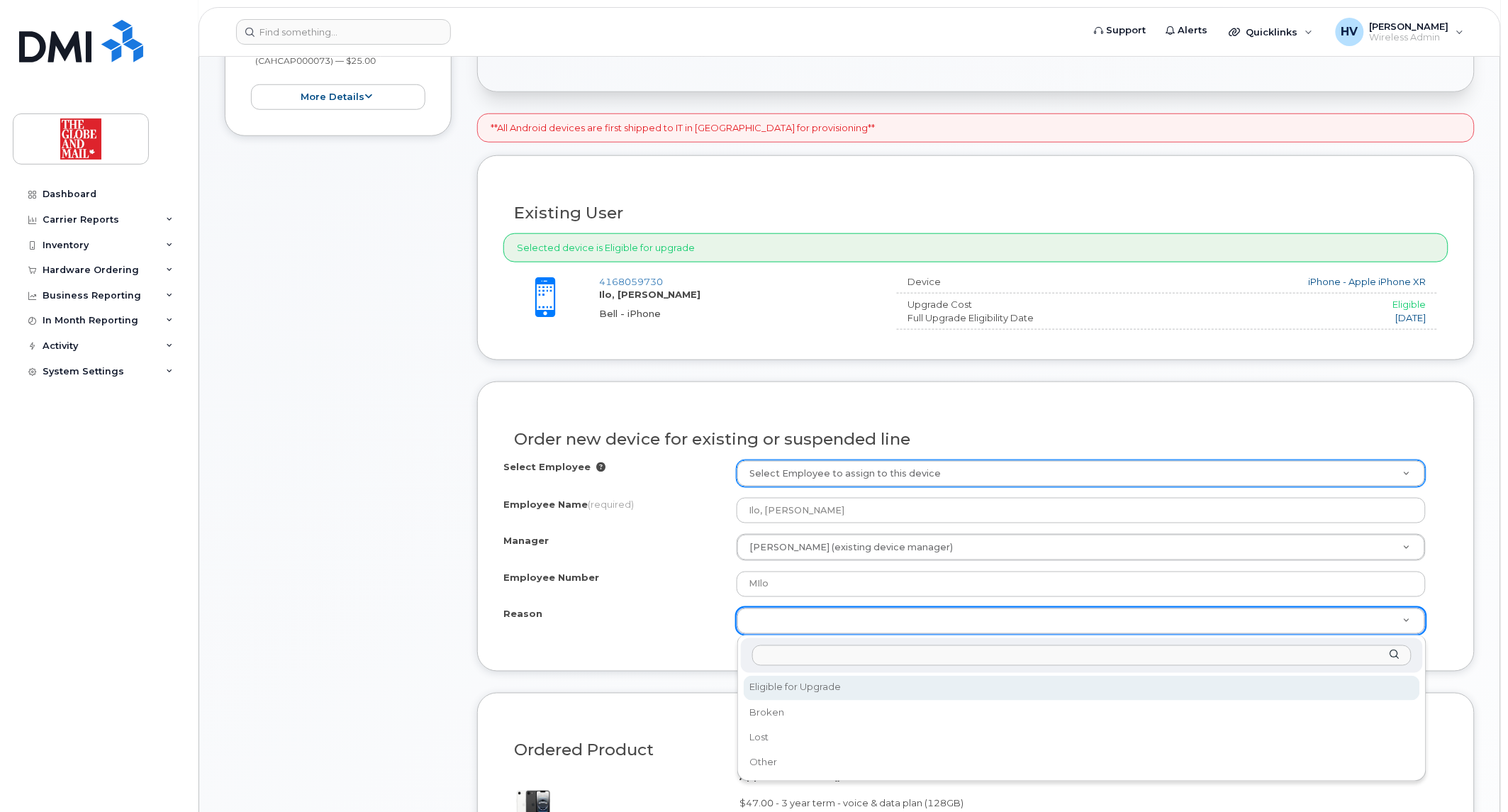
select select "eligible_for_upgrade"
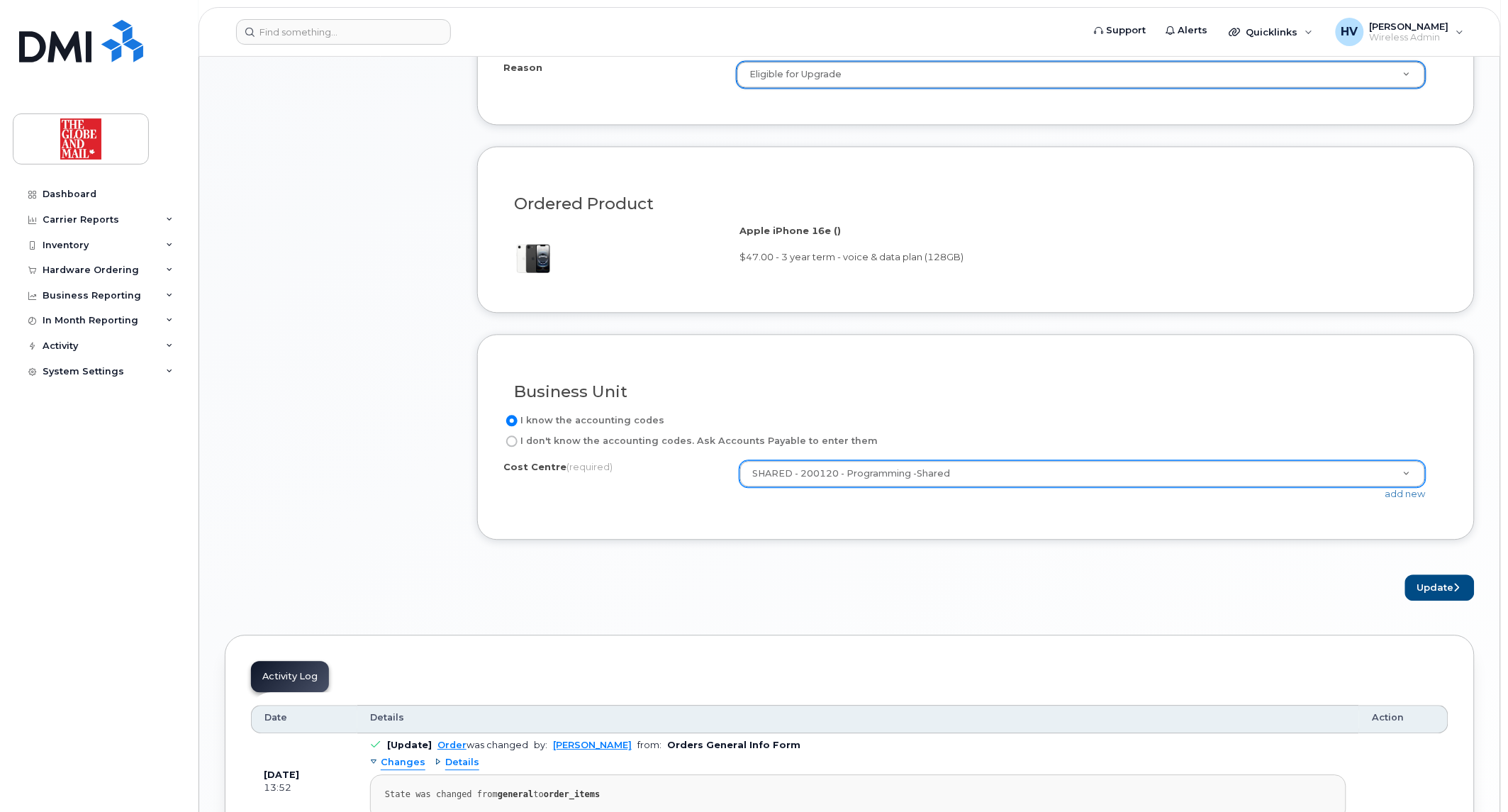
scroll to position [945, 0]
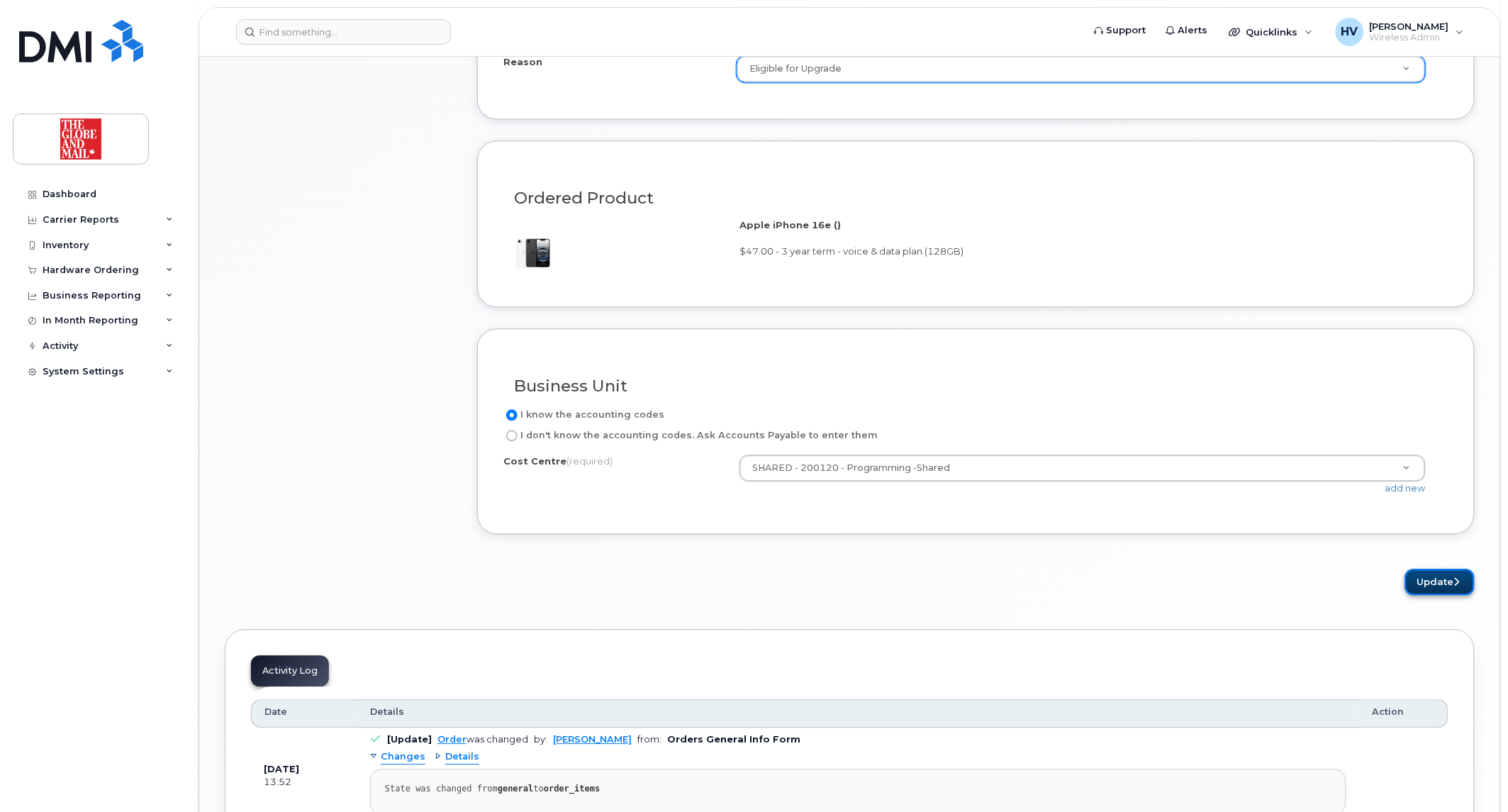
click at [1435, 586] on button "Update" at bounding box center [1440, 582] width 69 height 26
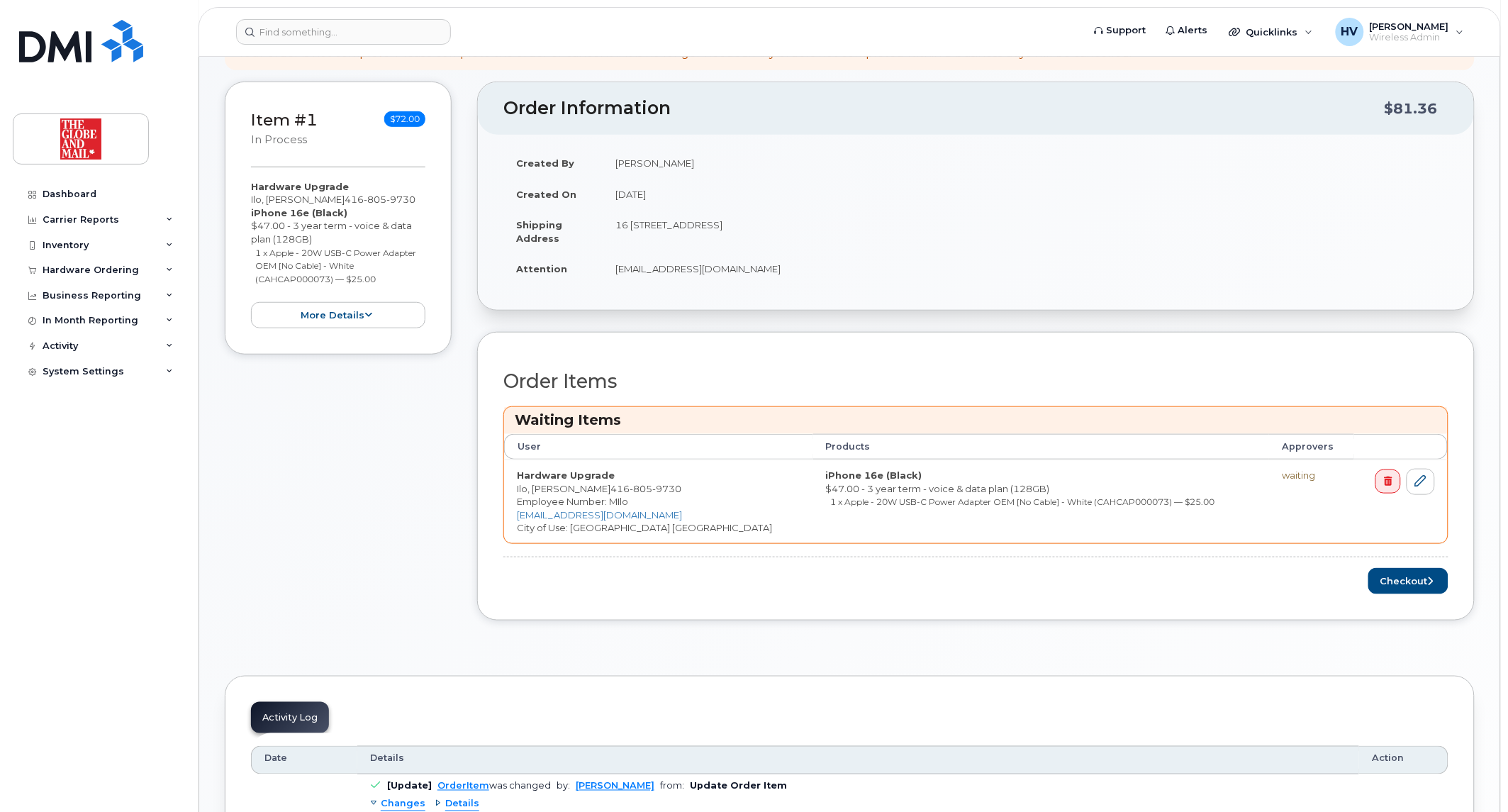
scroll to position [314, 0]
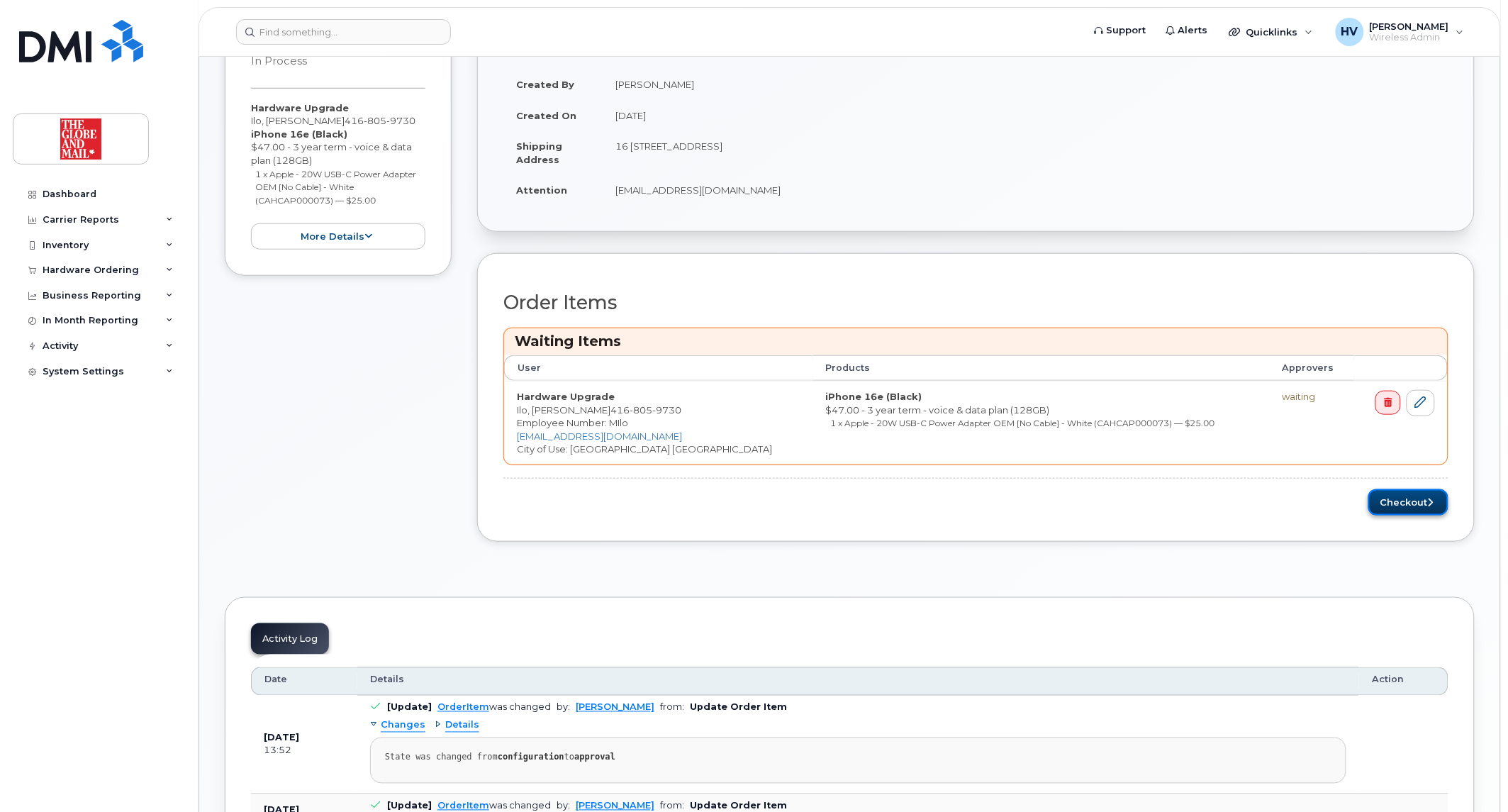
click at [1404, 504] on button "Checkout" at bounding box center [1408, 502] width 80 height 26
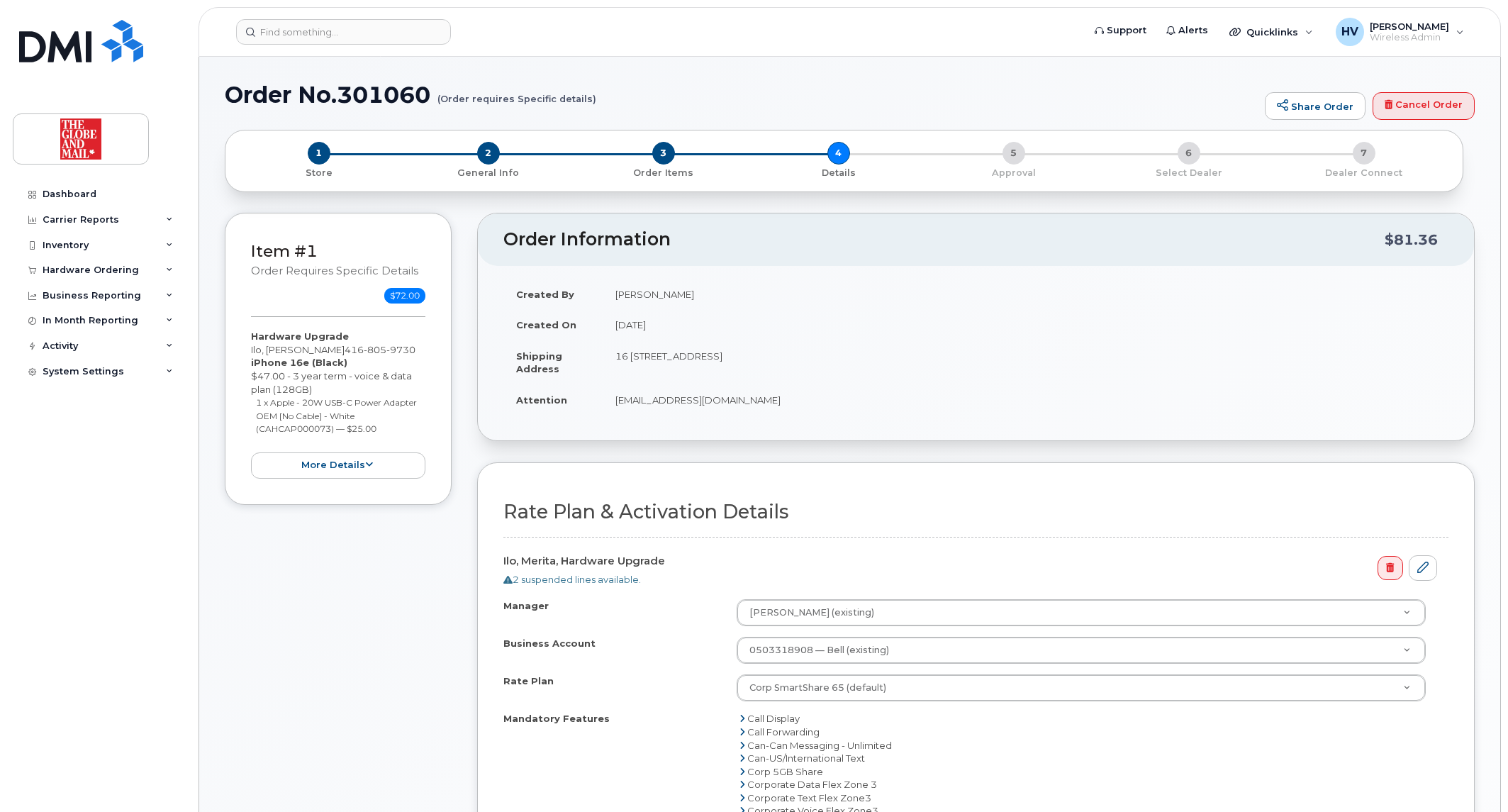
select select
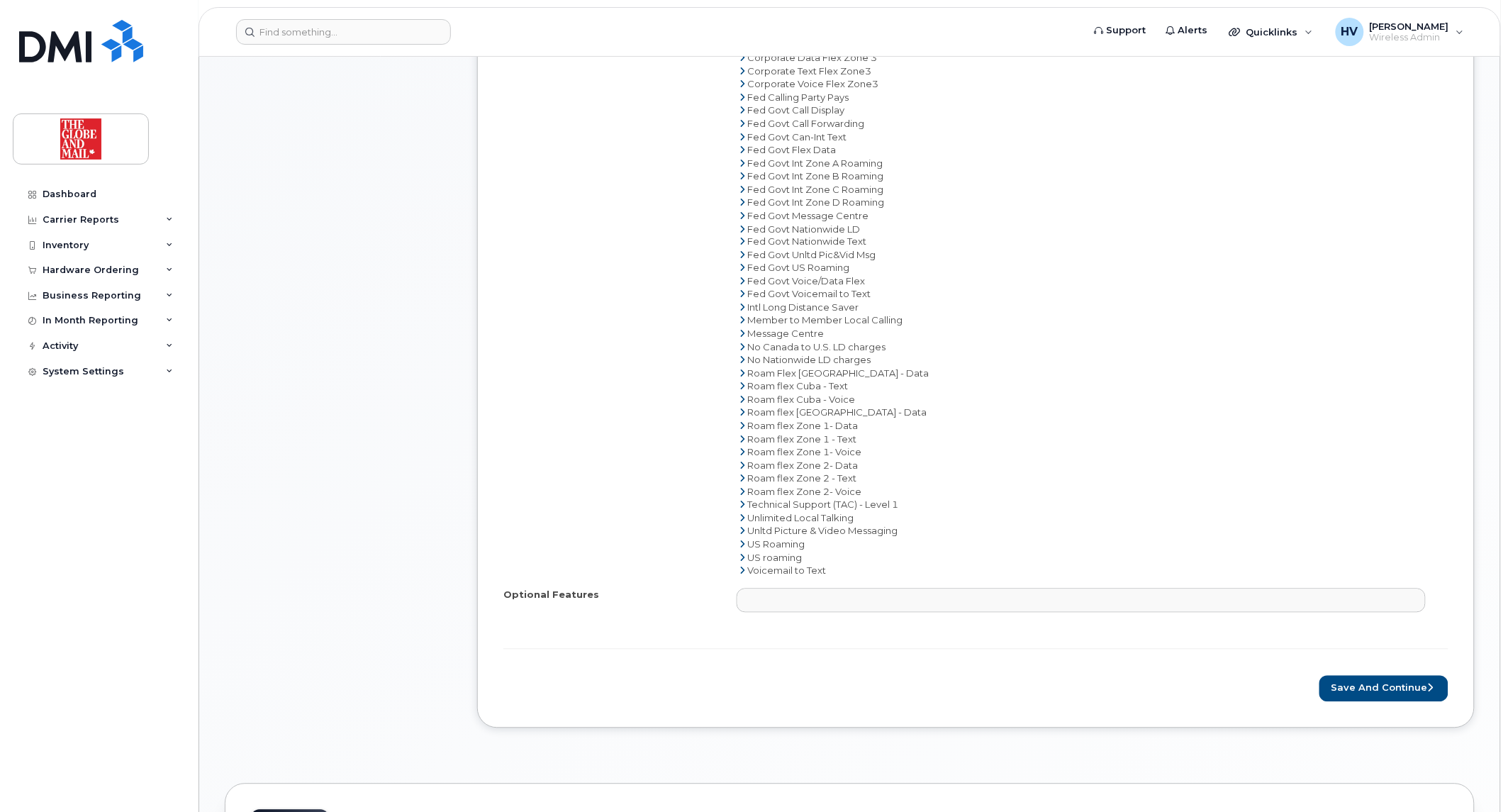
scroll to position [867, 0]
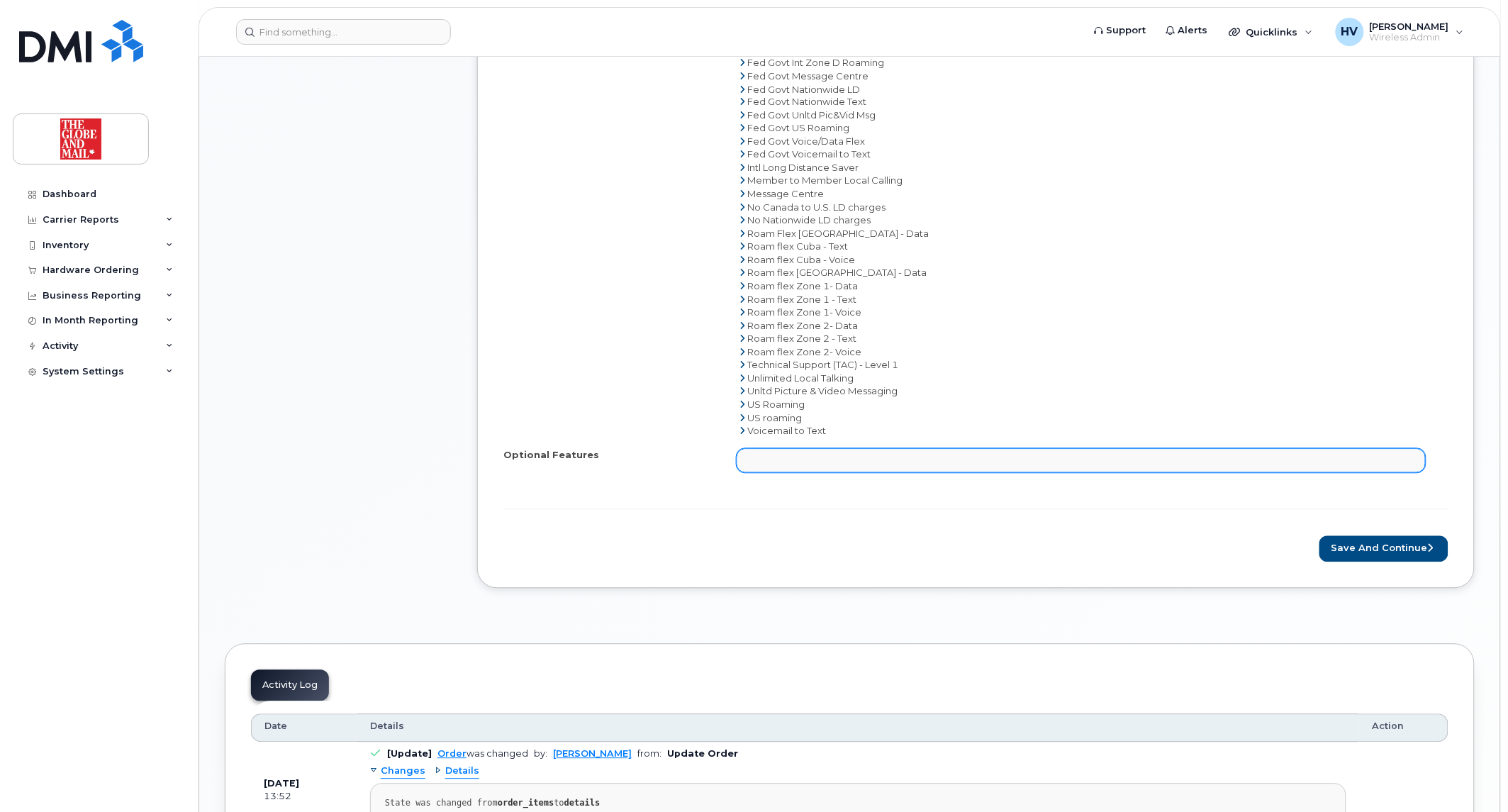
click at [1297, 464] on ul at bounding box center [1080, 460] width 687 height 23
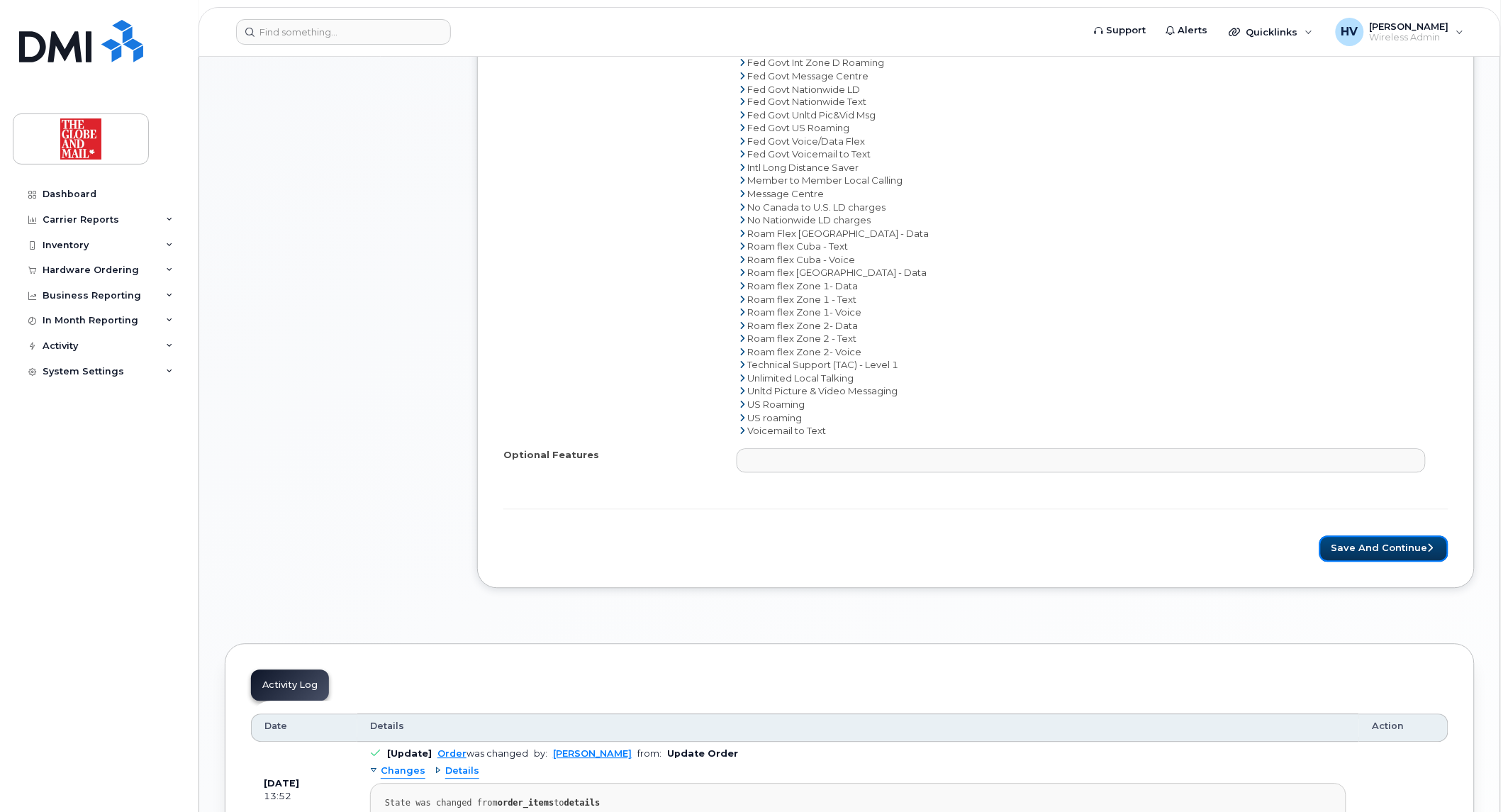
click at [1354, 550] on button "Save and Continue" at bounding box center [1383, 548] width 129 height 26
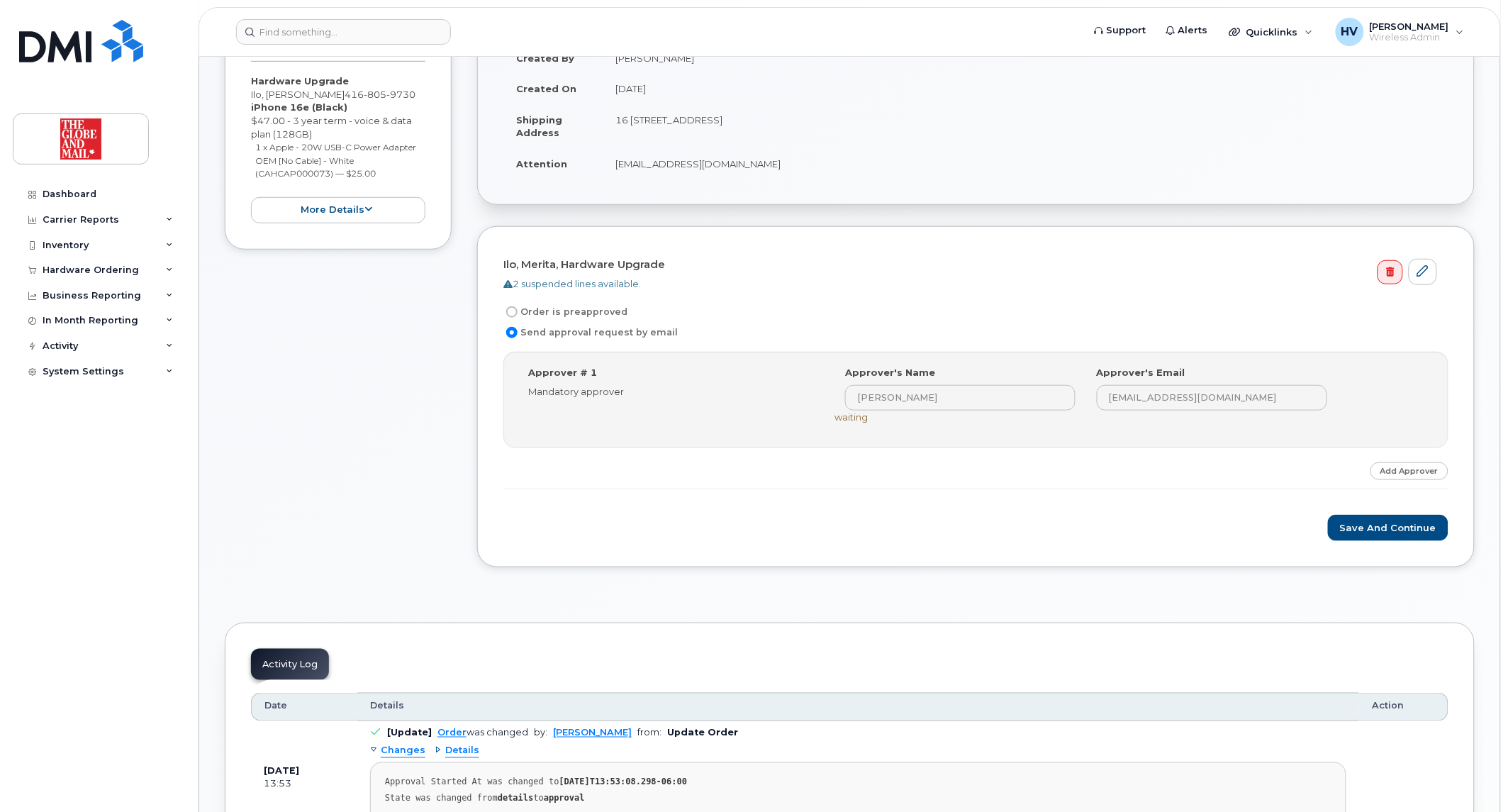
scroll to position [314, 0]
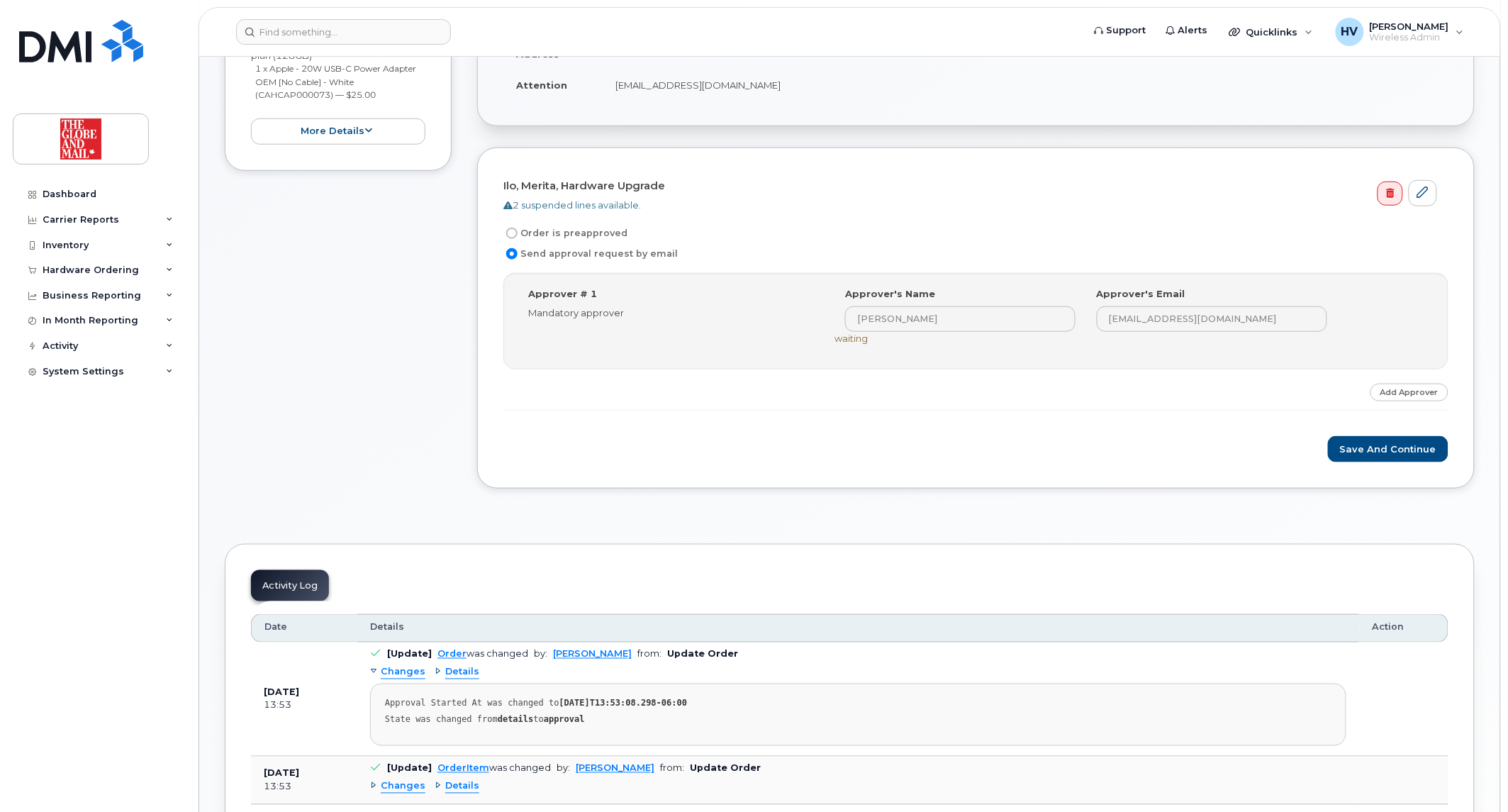
click at [521, 230] on label "Order is preapproved" at bounding box center [565, 233] width 124 height 17
click at [518, 230] on input "Order is preapproved" at bounding box center [511, 232] width 11 height 11
radio input "true"
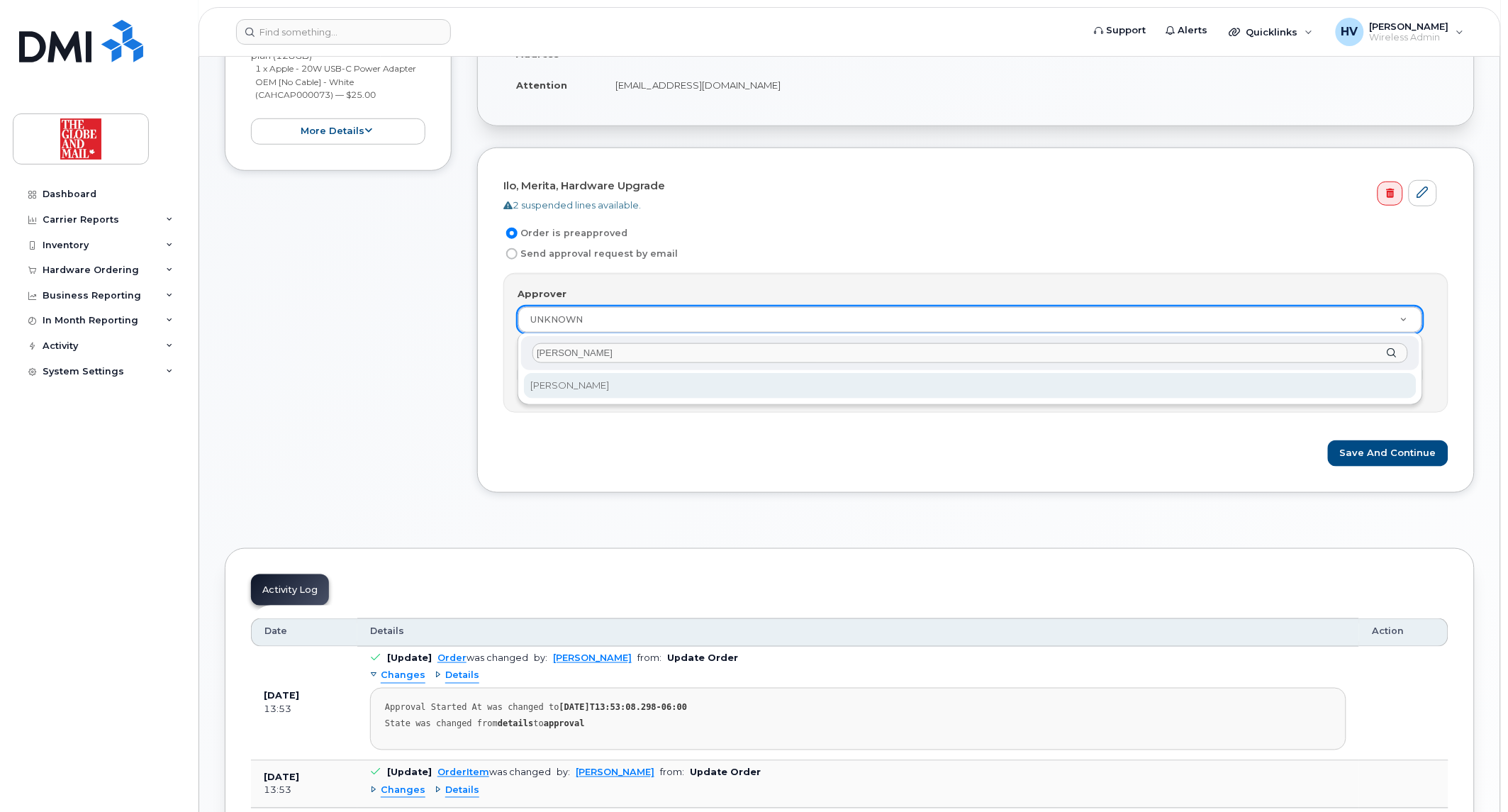
type input "[PERSON_NAME]"
select select "90381"
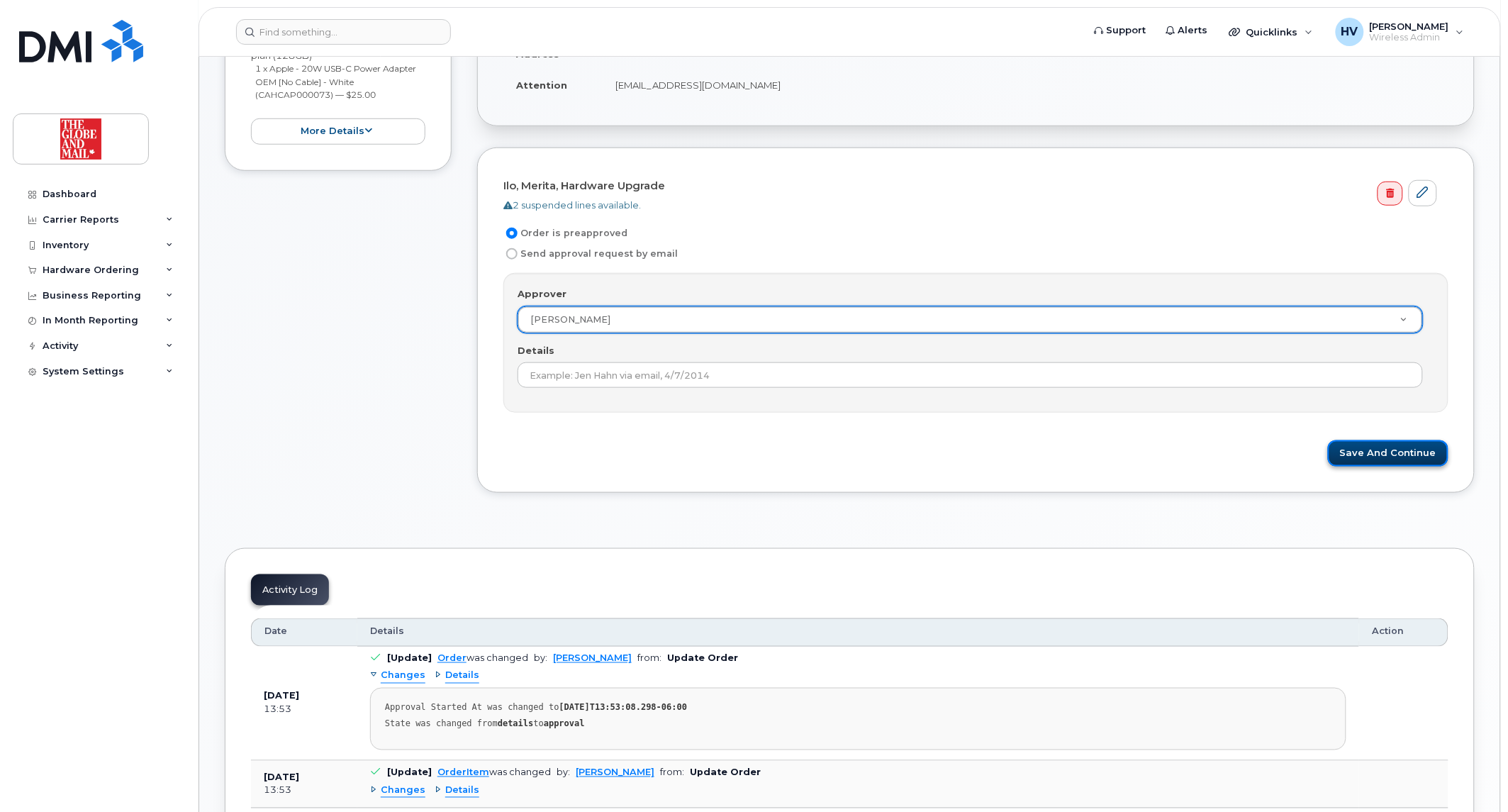
click at [1382, 445] on button "Save and Continue" at bounding box center [1388, 453] width 121 height 26
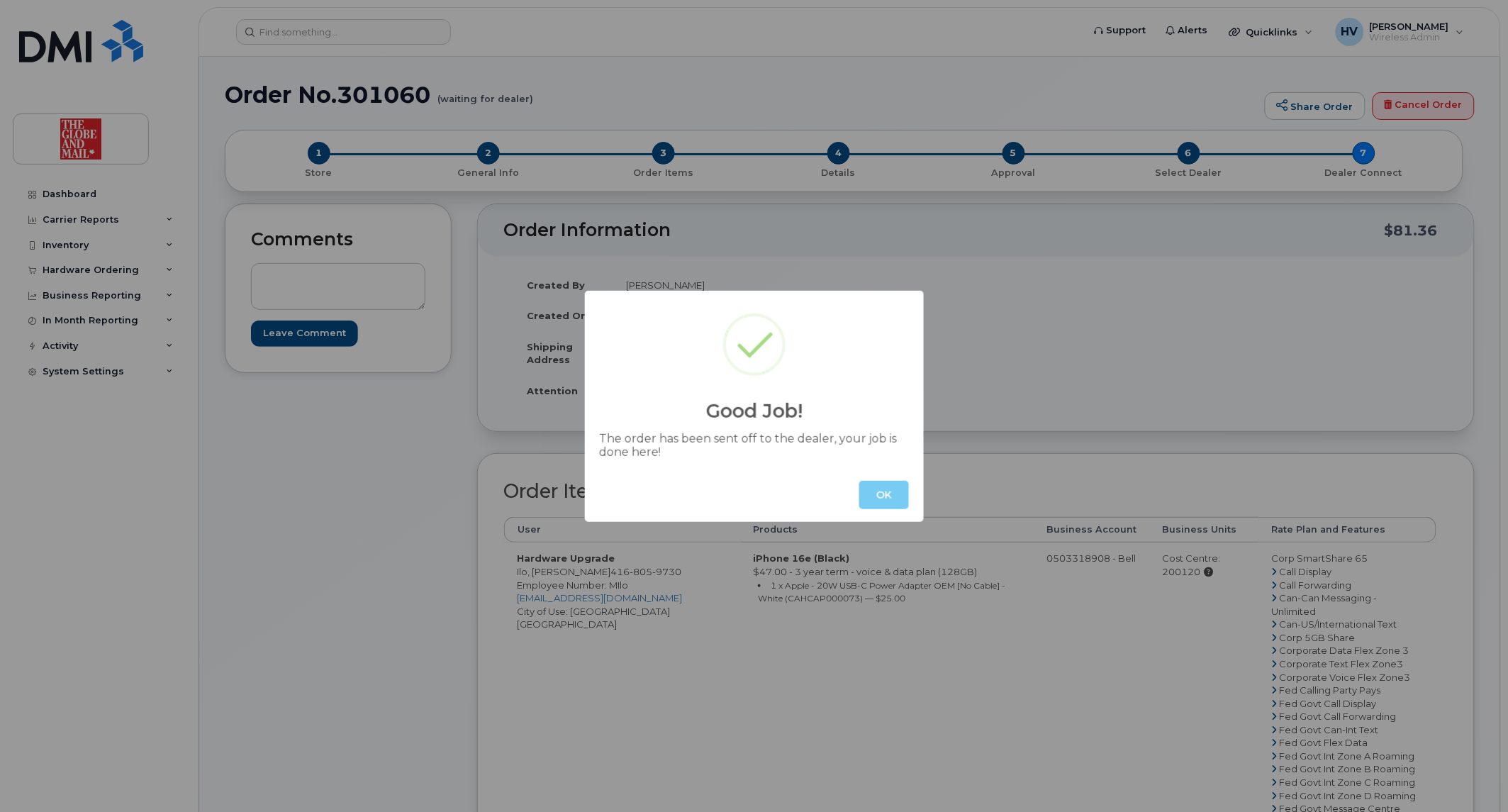
click at [867, 495] on button "OK" at bounding box center [883, 495] width 50 height 29
